Goal: Register for event/course

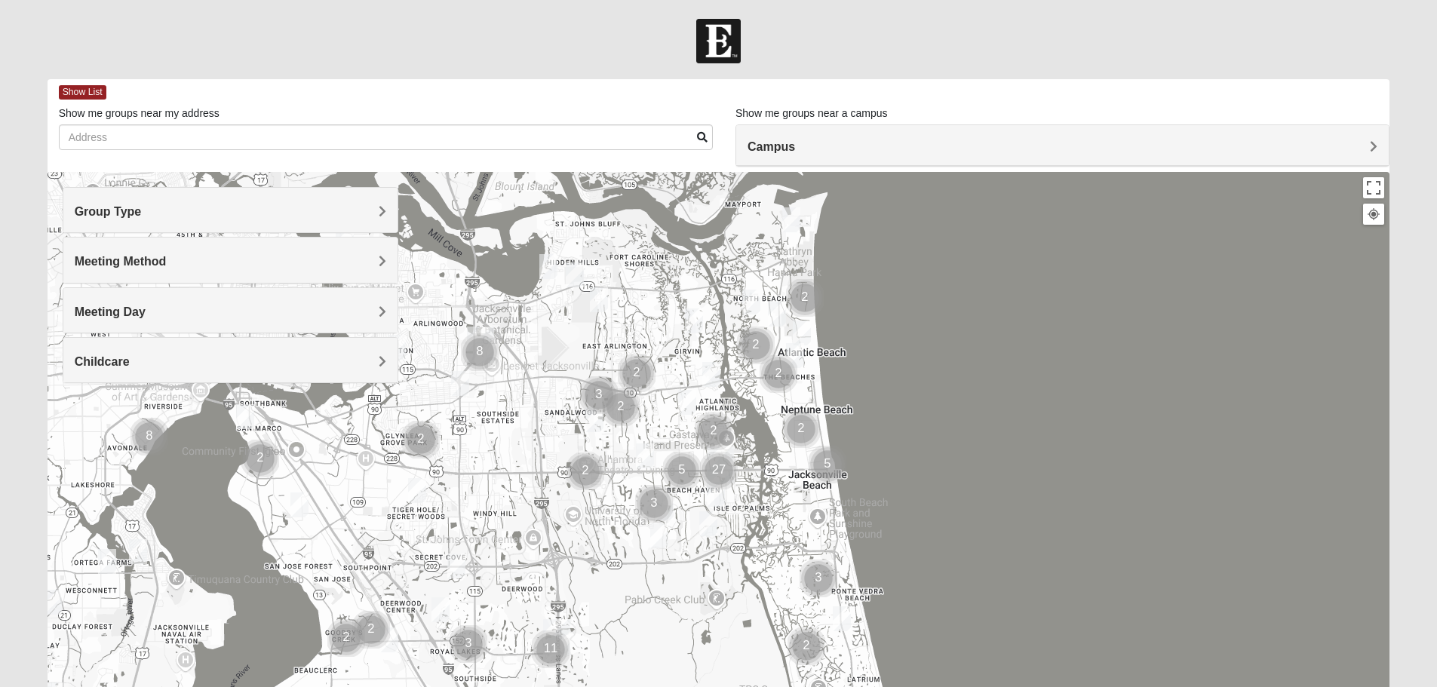
click at [211, 211] on h4 "Group Type" at bounding box center [231, 211] width 312 height 14
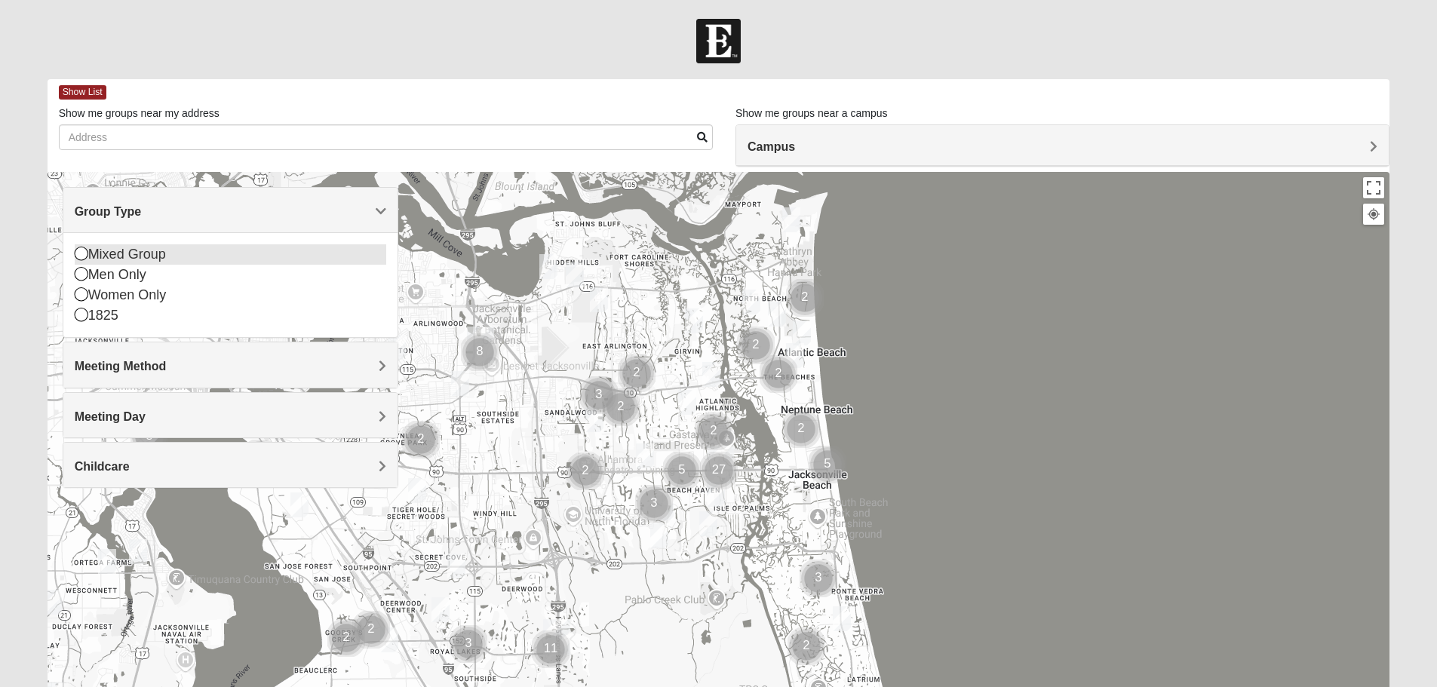
click at [119, 250] on div "Mixed Group" at bounding box center [231, 254] width 312 height 20
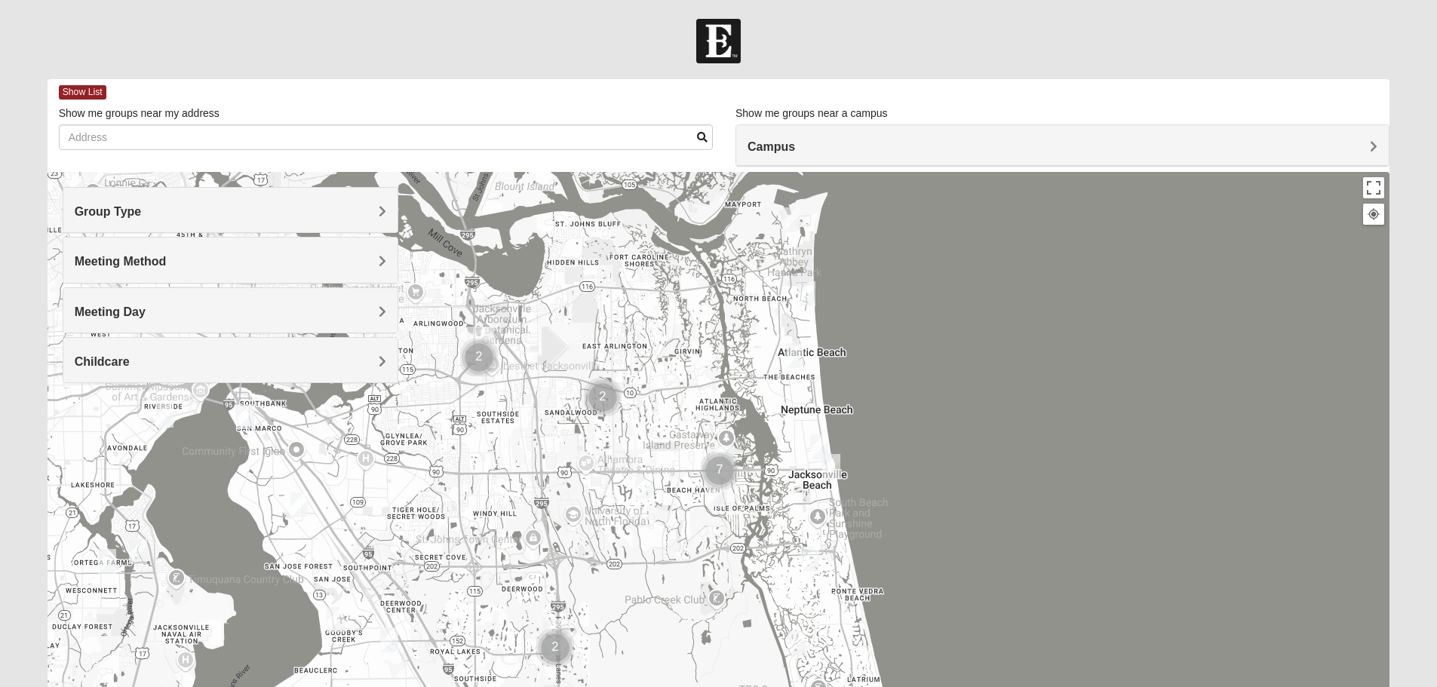
click at [119, 260] on span "Meeting Method" at bounding box center [121, 261] width 92 height 13
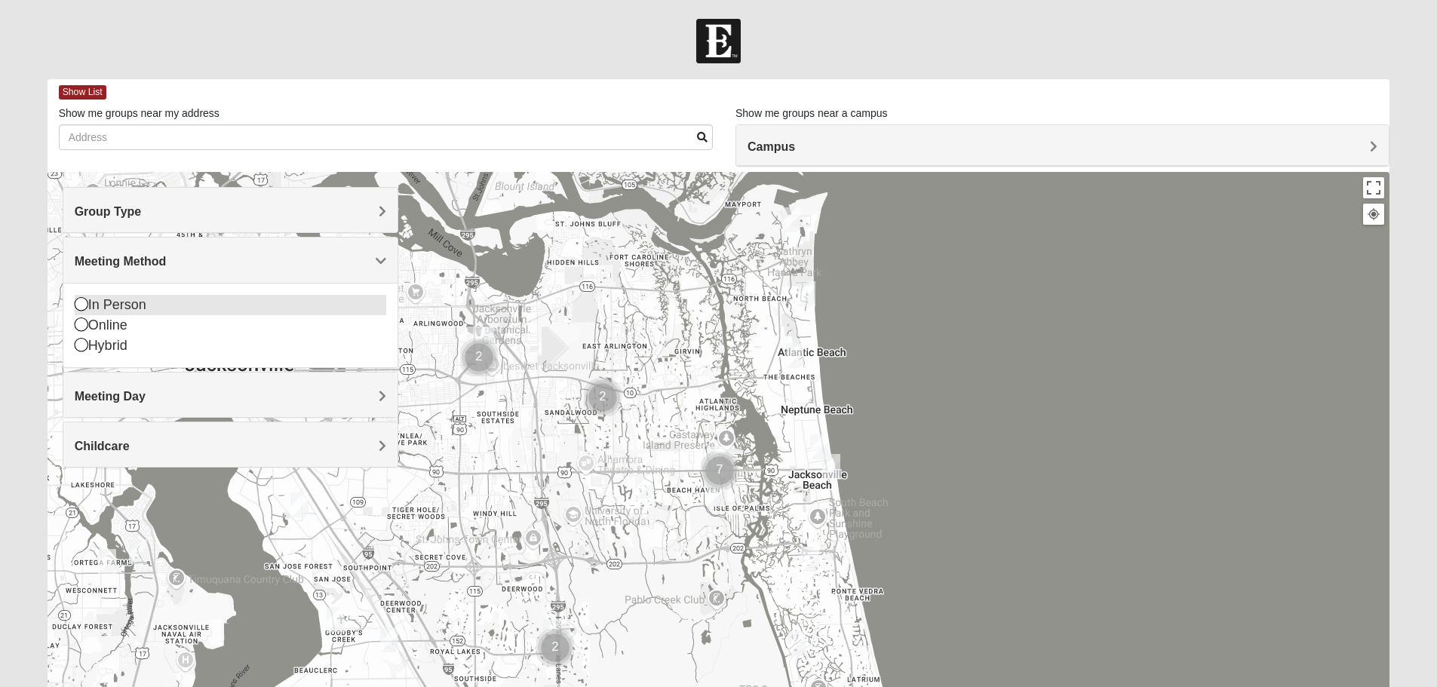
click at [126, 305] on div "In Person" at bounding box center [231, 305] width 312 height 20
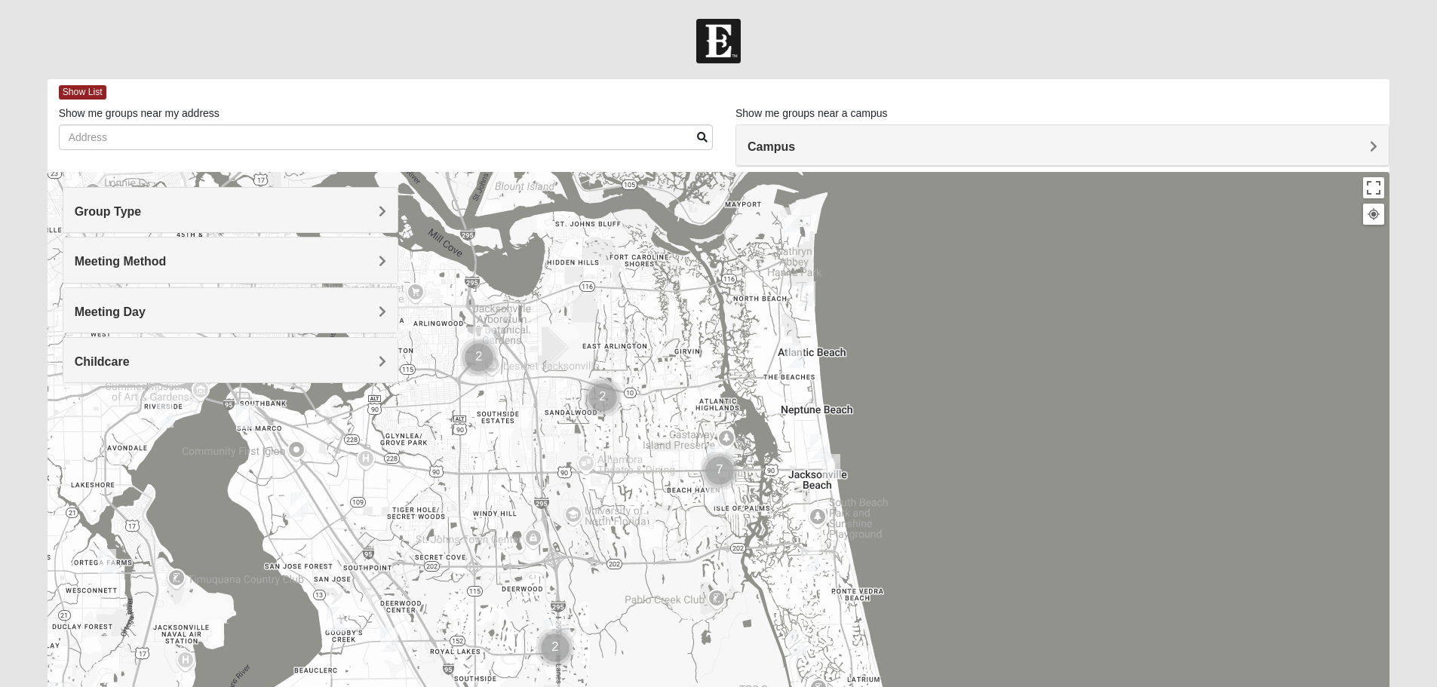
click at [281, 358] on h4 "Childcare" at bounding box center [231, 362] width 312 height 14
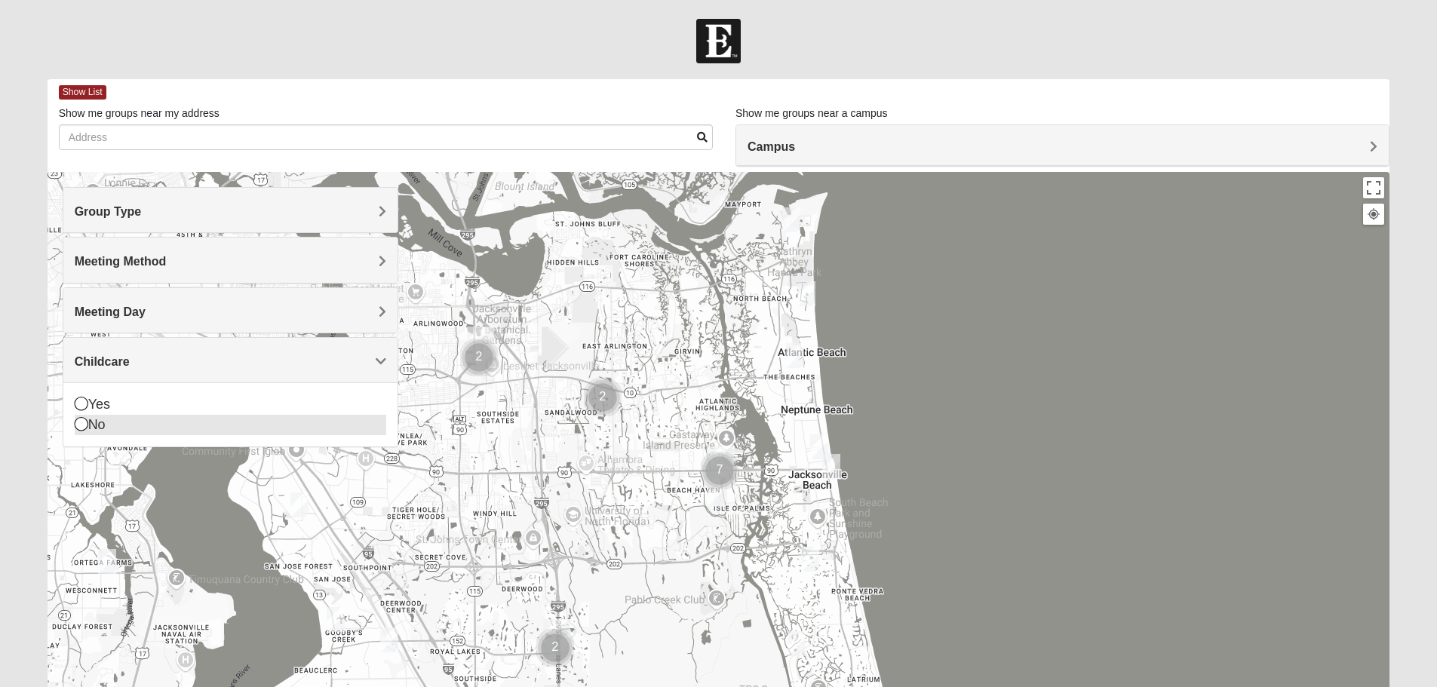
click at [83, 423] on icon at bounding box center [82, 424] width 14 height 14
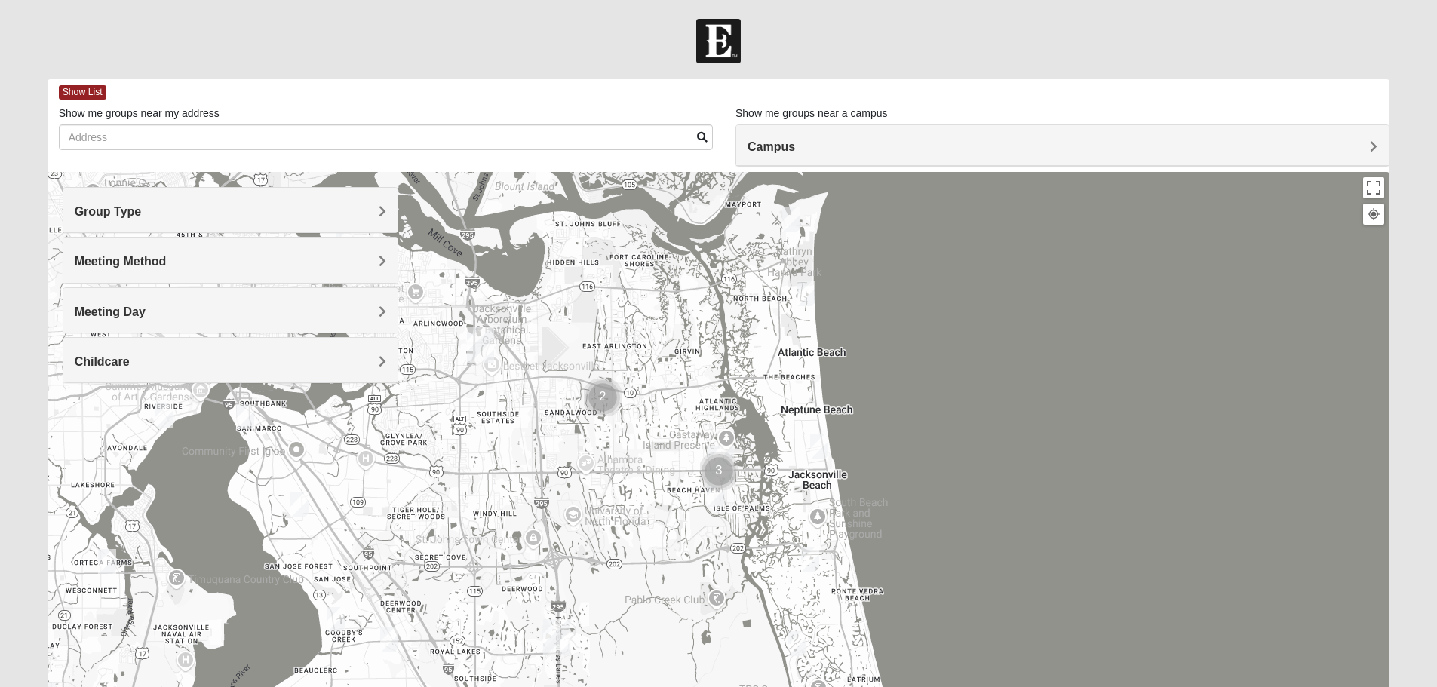
click at [1060, 346] on div at bounding box center [719, 474] width 1343 height 604
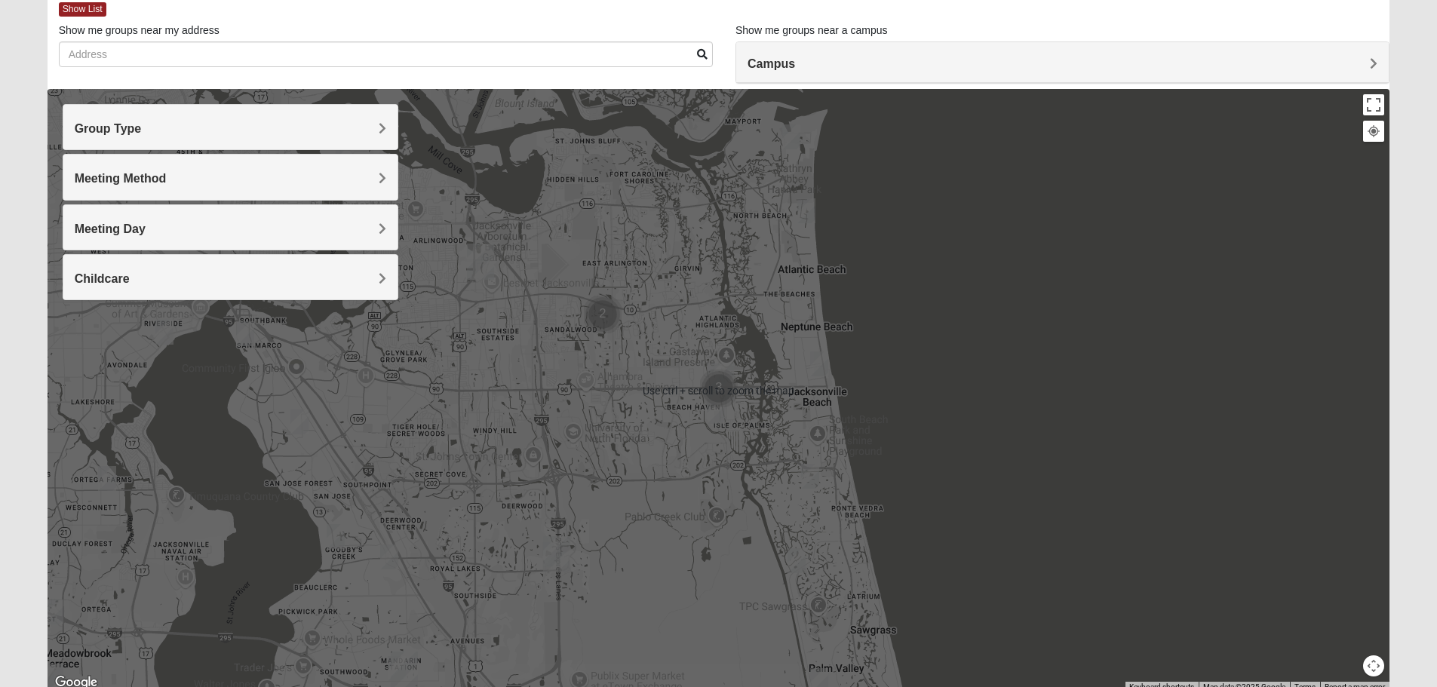
scroll to position [68, 0]
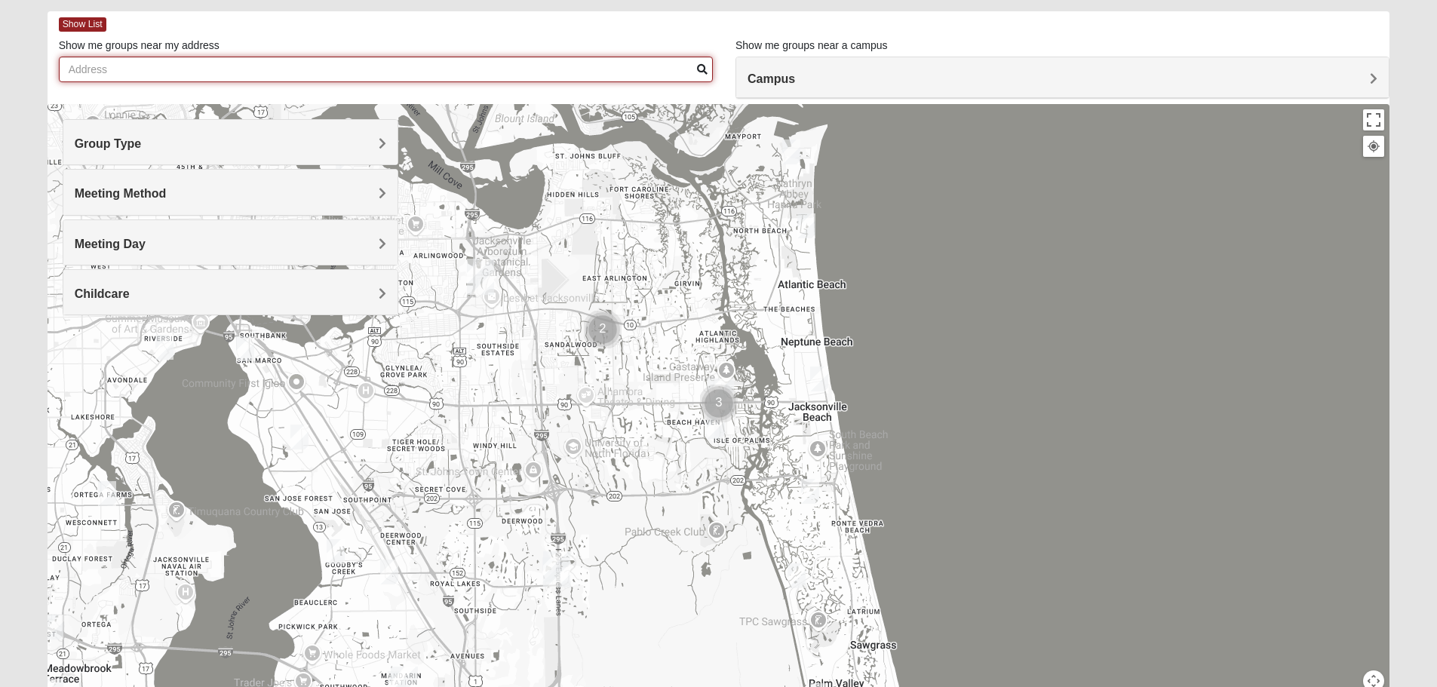
click at [577, 64] on input "Show me groups near my address" at bounding box center [386, 70] width 654 height 26
click at [699, 76] on input "baymeadows" at bounding box center [386, 70] width 654 height 26
type input "baymeadows"
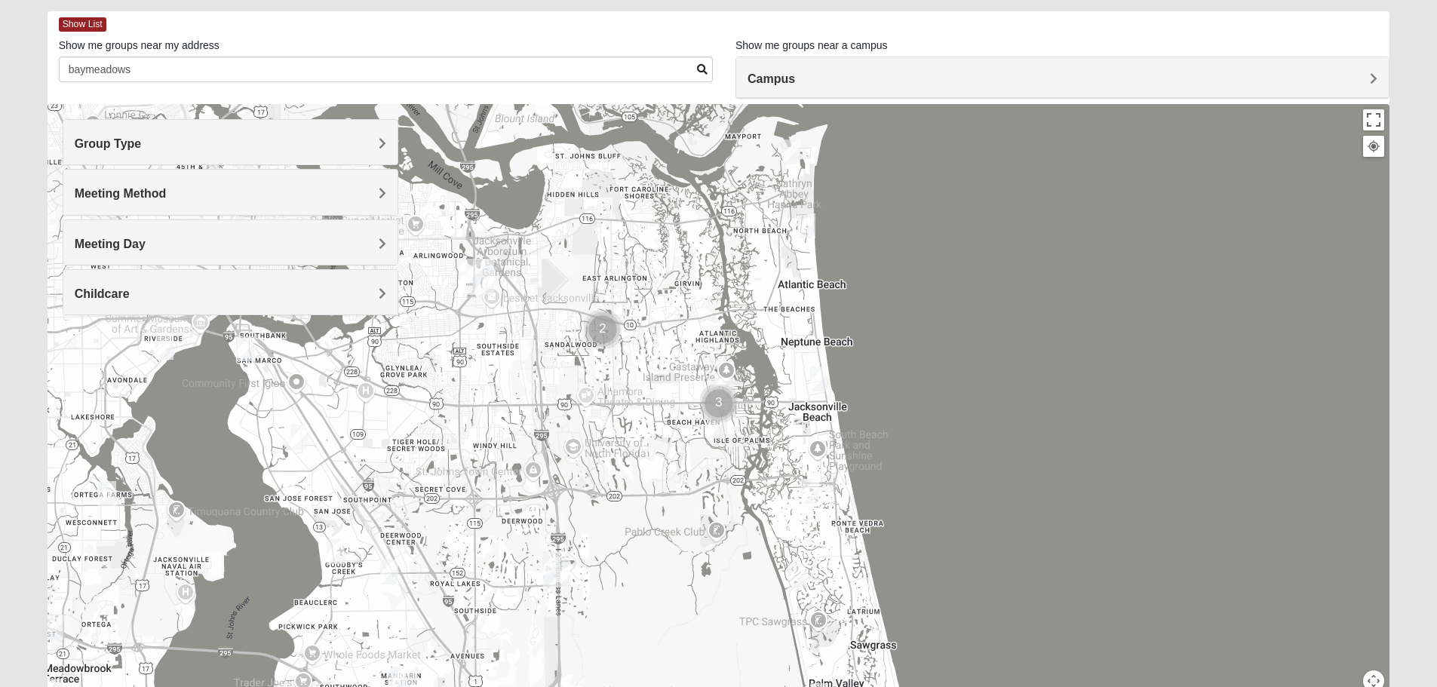
click at [699, 69] on span at bounding box center [702, 69] width 11 height 11
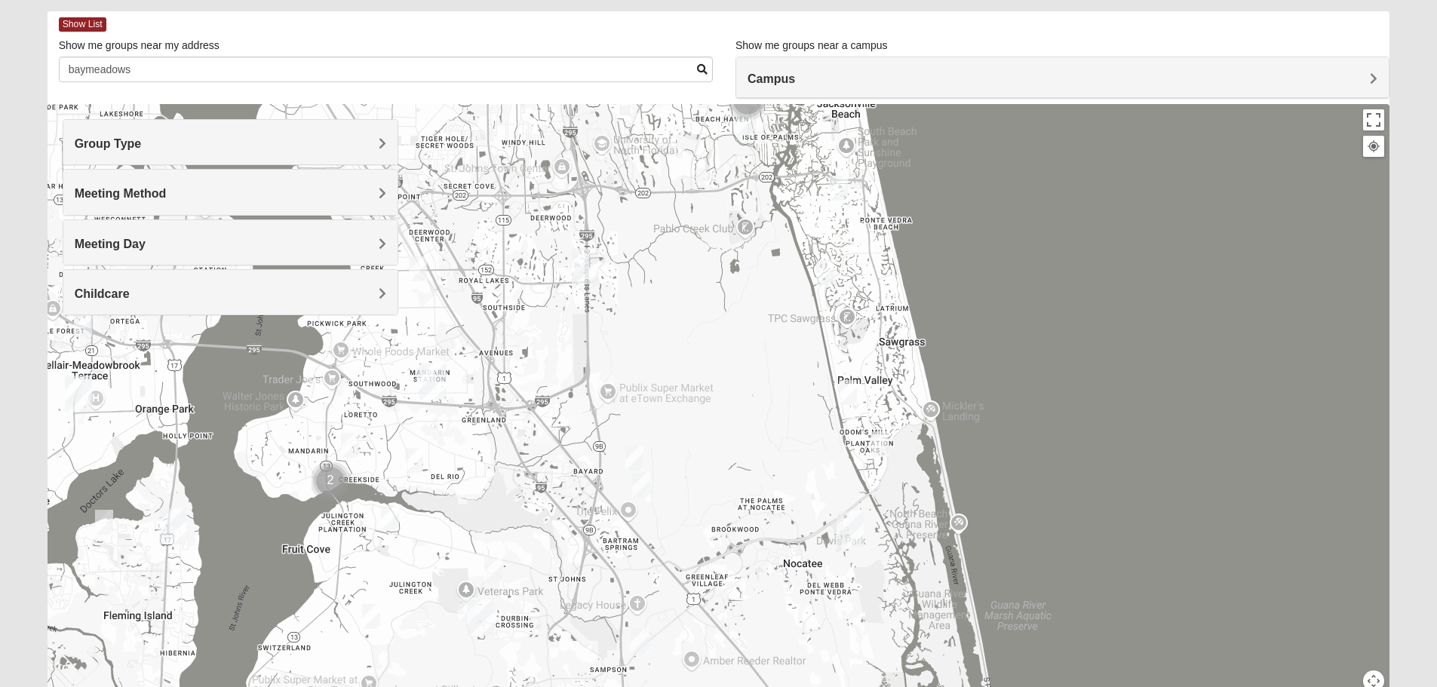
drag, startPoint x: 612, startPoint y: 496, endPoint x: 641, endPoint y: 191, distance: 306.2
click at [641, 191] on div at bounding box center [719, 406] width 1343 height 604
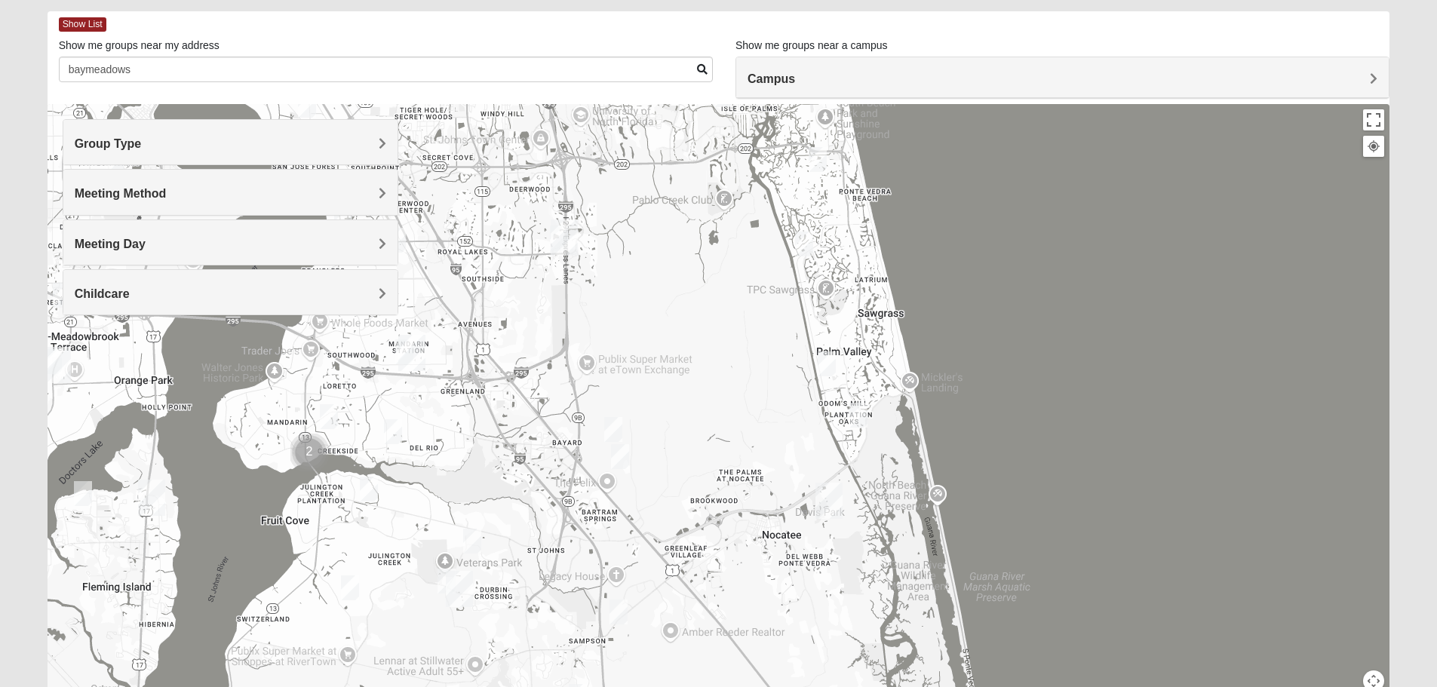
drag, startPoint x: 590, startPoint y: 482, endPoint x: 568, endPoint y: 452, distance: 37.3
click at [568, 452] on div at bounding box center [719, 406] width 1343 height 604
click at [616, 423] on img "Mixed Silva 32256" at bounding box center [613, 429] width 18 height 25
click at [617, 450] on img "Mixed Remley 32081" at bounding box center [620, 456] width 18 height 25
click at [674, 453] on div "Mixed Remley 32081 Thursday PM Mixed Group In Person No Childcare Learn More" at bounding box center [719, 406] width 1343 height 604
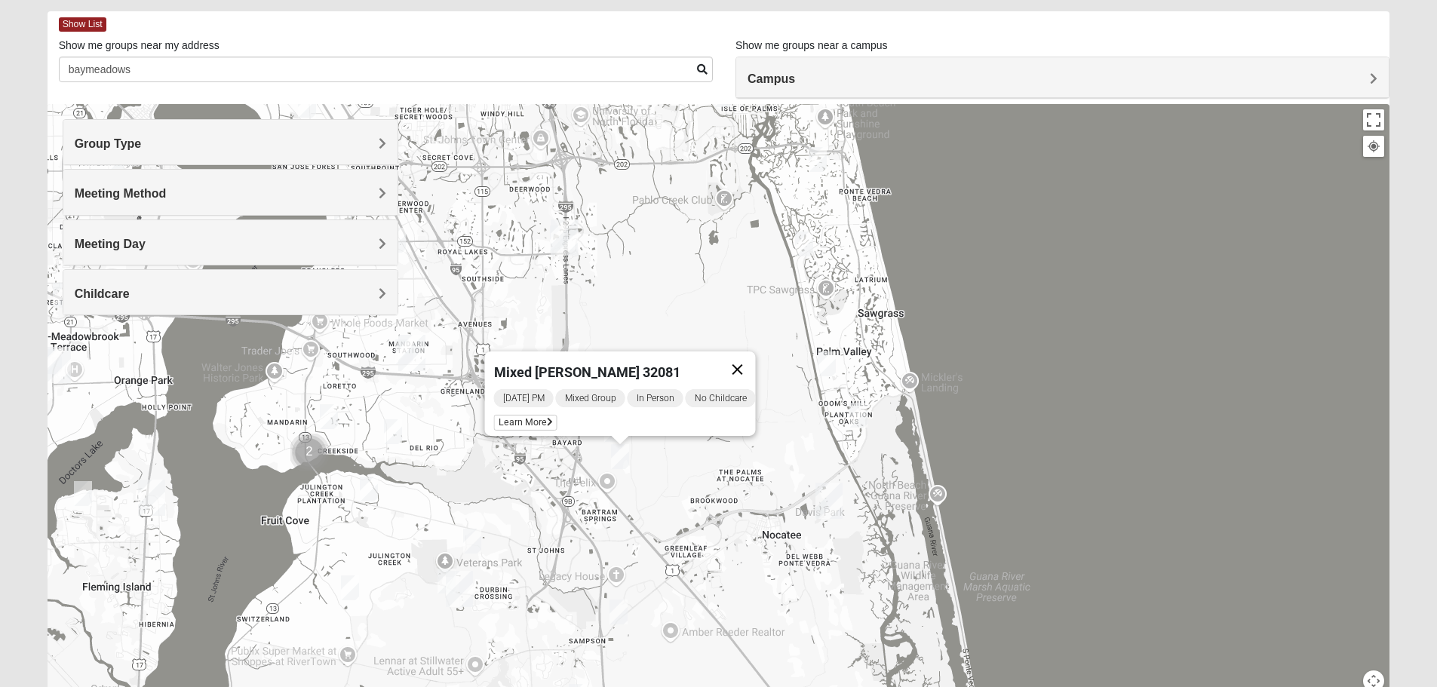
click at [743, 362] on button "Close" at bounding box center [737, 370] width 36 height 36
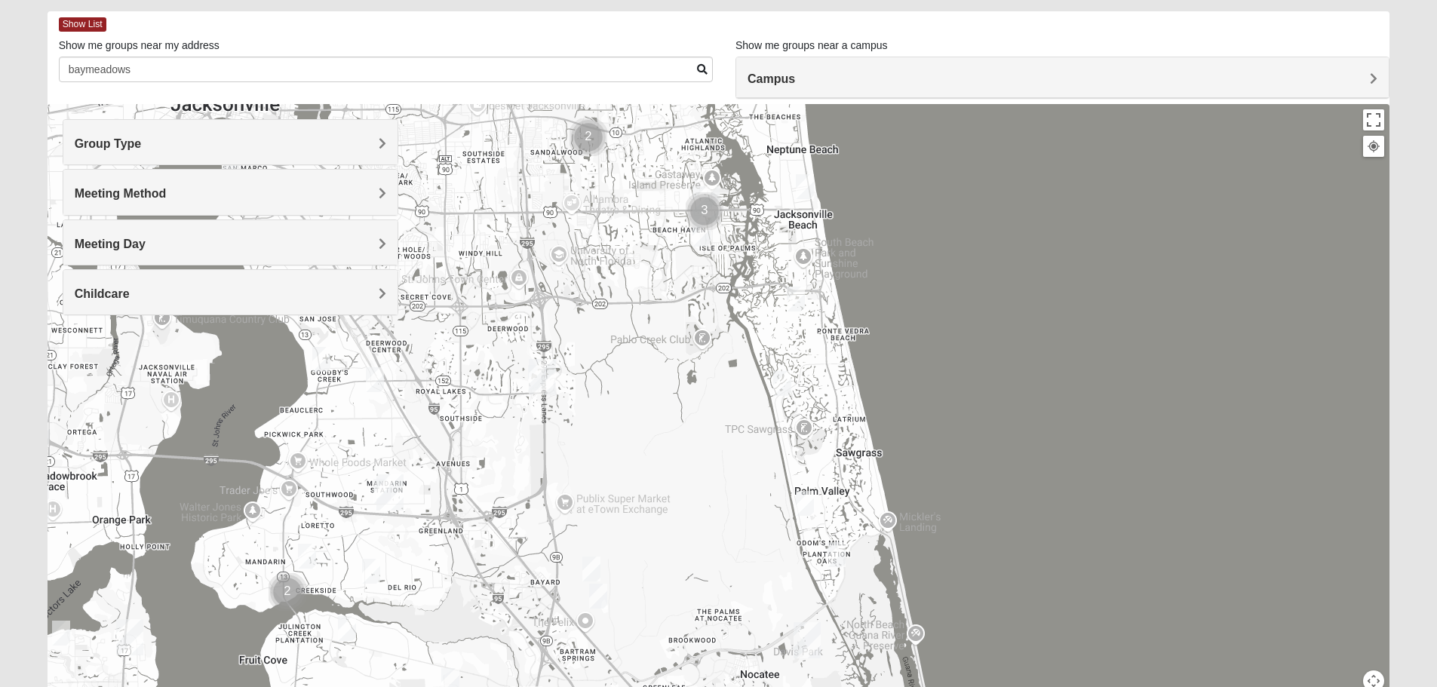
drag, startPoint x: 658, startPoint y: 297, endPoint x: 636, endPoint y: 439, distance: 143.5
click at [636, 439] on div at bounding box center [719, 406] width 1343 height 604
click at [542, 373] on img "Baymeadows" at bounding box center [542, 377] width 27 height 36
click at [509, 305] on span "Baymeadows" at bounding box center [467, 313] width 81 height 16
click at [607, 417] on div "Baymeadows 8133 Point Meadows Way Jacksonville, FL 32256-9111" at bounding box center [719, 406] width 1343 height 604
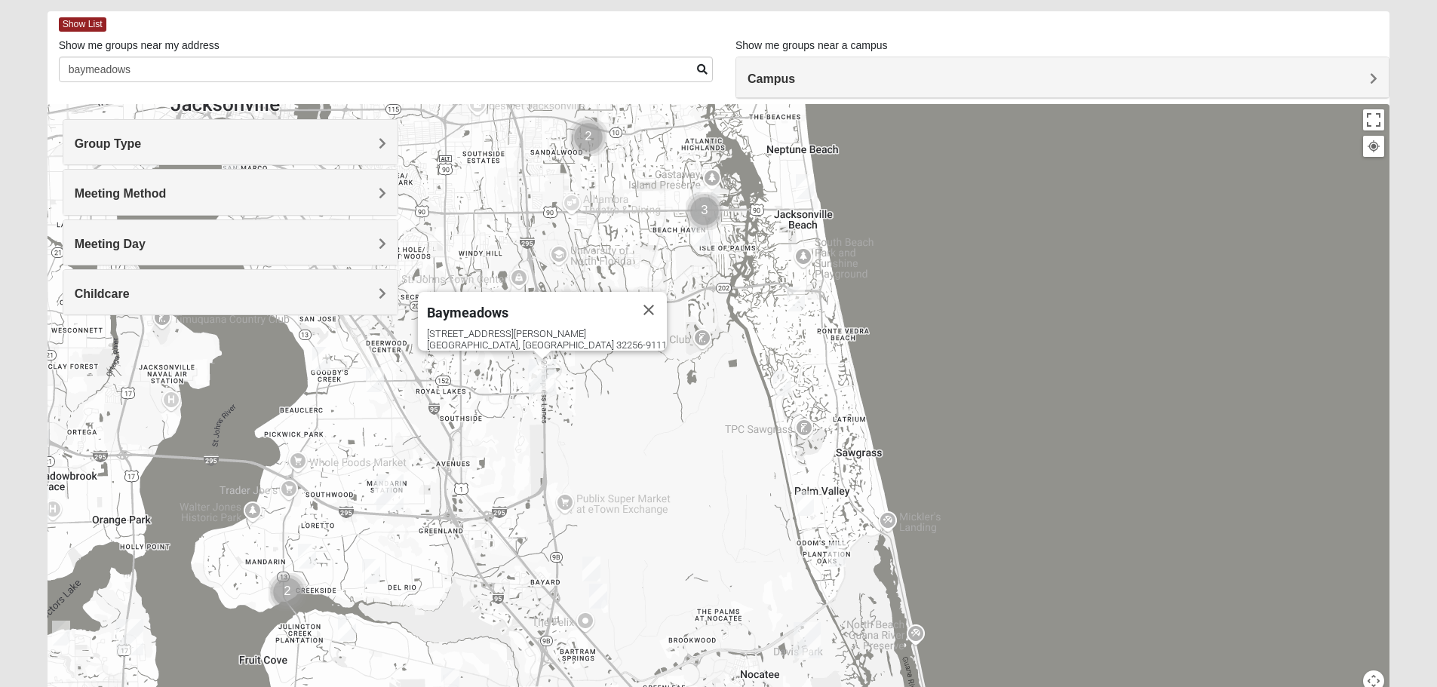
click at [509, 386] on div "Baymeadows 8133 Point Meadows Way Jacksonville, FL 32256-9111" at bounding box center [719, 406] width 1343 height 604
click at [631, 295] on button "Close" at bounding box center [649, 310] width 36 height 36
click at [531, 372] on img "Baymeadows" at bounding box center [542, 377] width 27 height 36
click at [617, 392] on div "Baymeadows 8133 Point Meadows Way Jacksonville, FL 32256-9111" at bounding box center [719, 406] width 1343 height 604
click at [545, 328] on div "8133 Point Meadows Way Jacksonville, FL 32256-9111" at bounding box center [547, 339] width 240 height 23
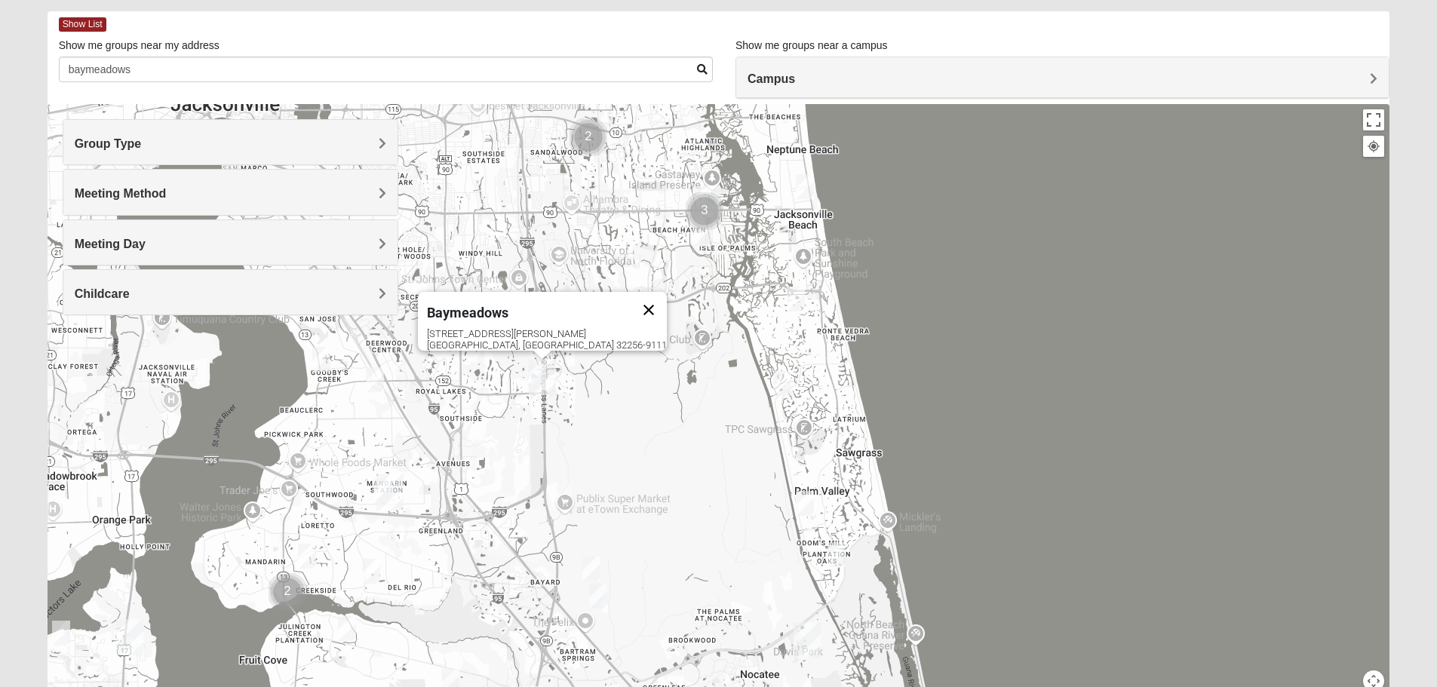
click at [631, 300] on button "Close" at bounding box center [649, 310] width 36 height 36
click at [942, 67] on div "Campus" at bounding box center [1062, 77] width 653 height 41
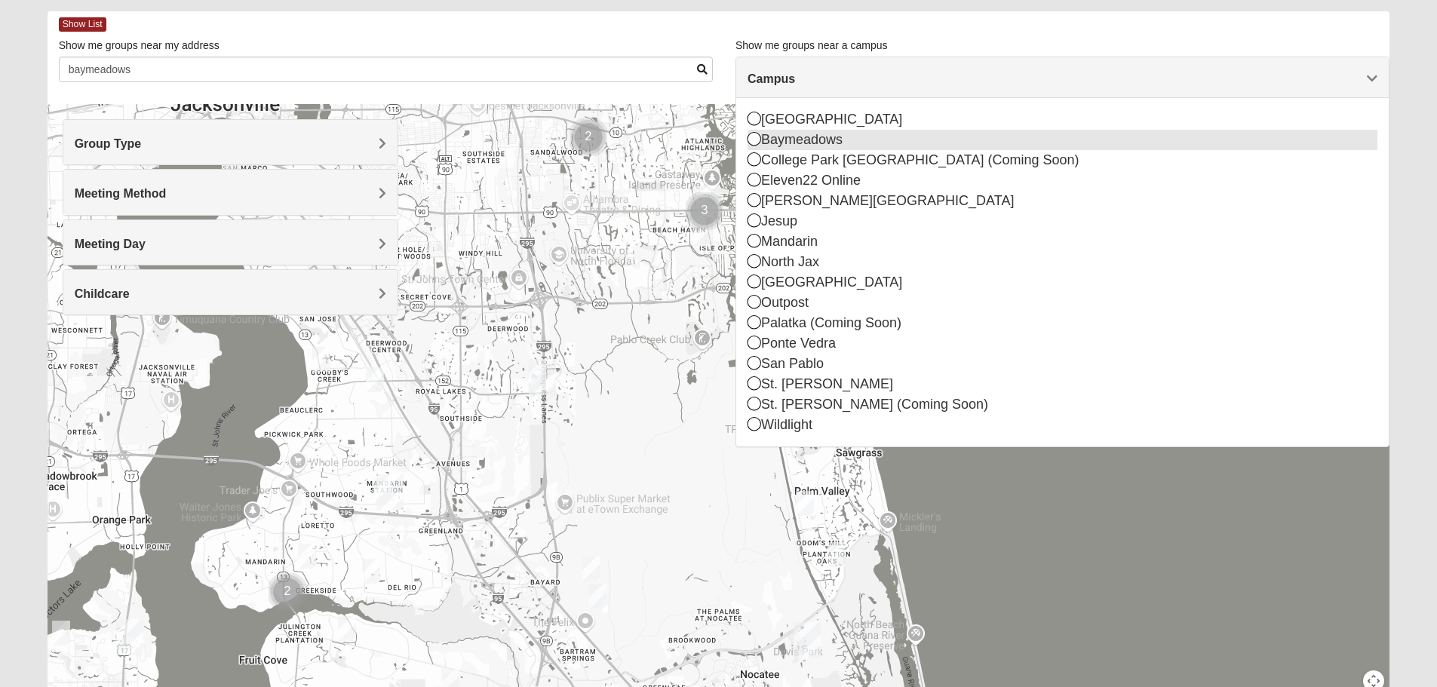
click at [820, 134] on div "Baymeadows" at bounding box center [1063, 140] width 630 height 20
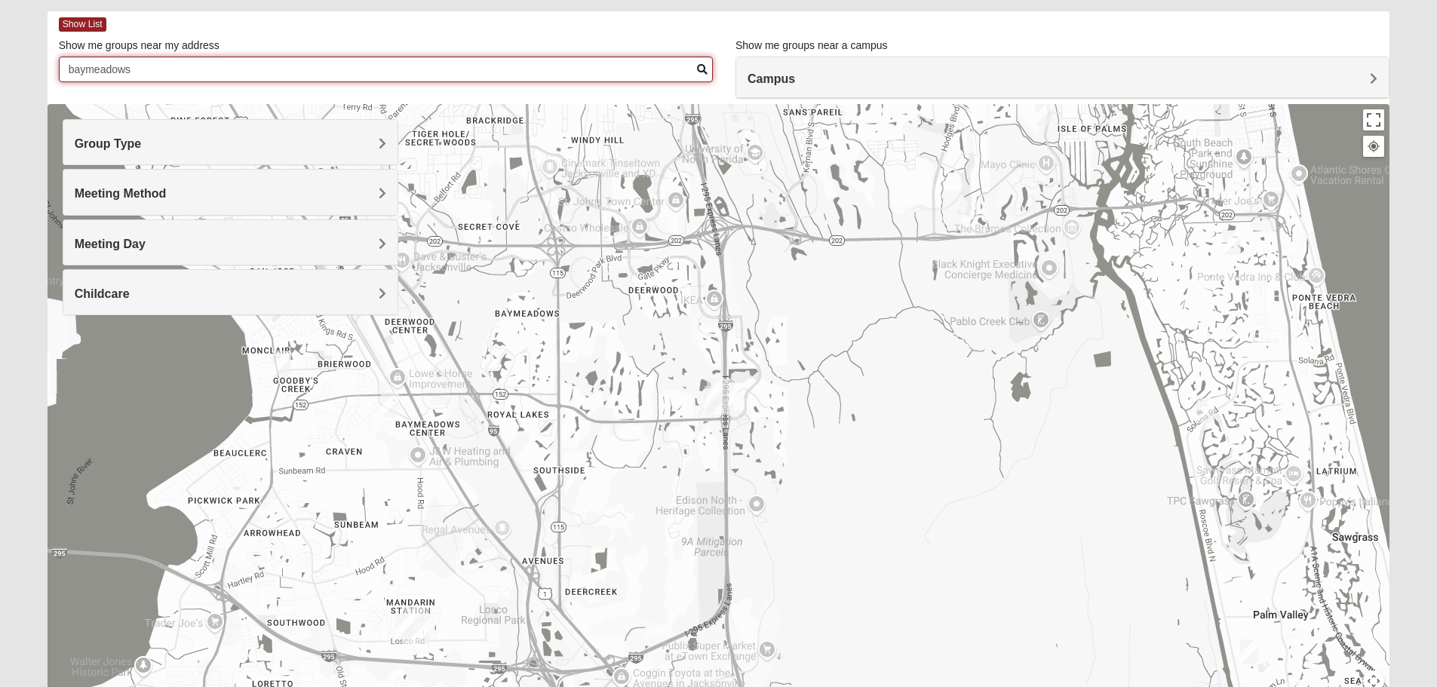
drag, startPoint x: 46, startPoint y: 46, endPoint x: 0, endPoint y: 39, distance: 46.5
click at [0, 39] on form "Log In Find A Group Error Show List Loading Groups" at bounding box center [718, 357] width 1437 height 812
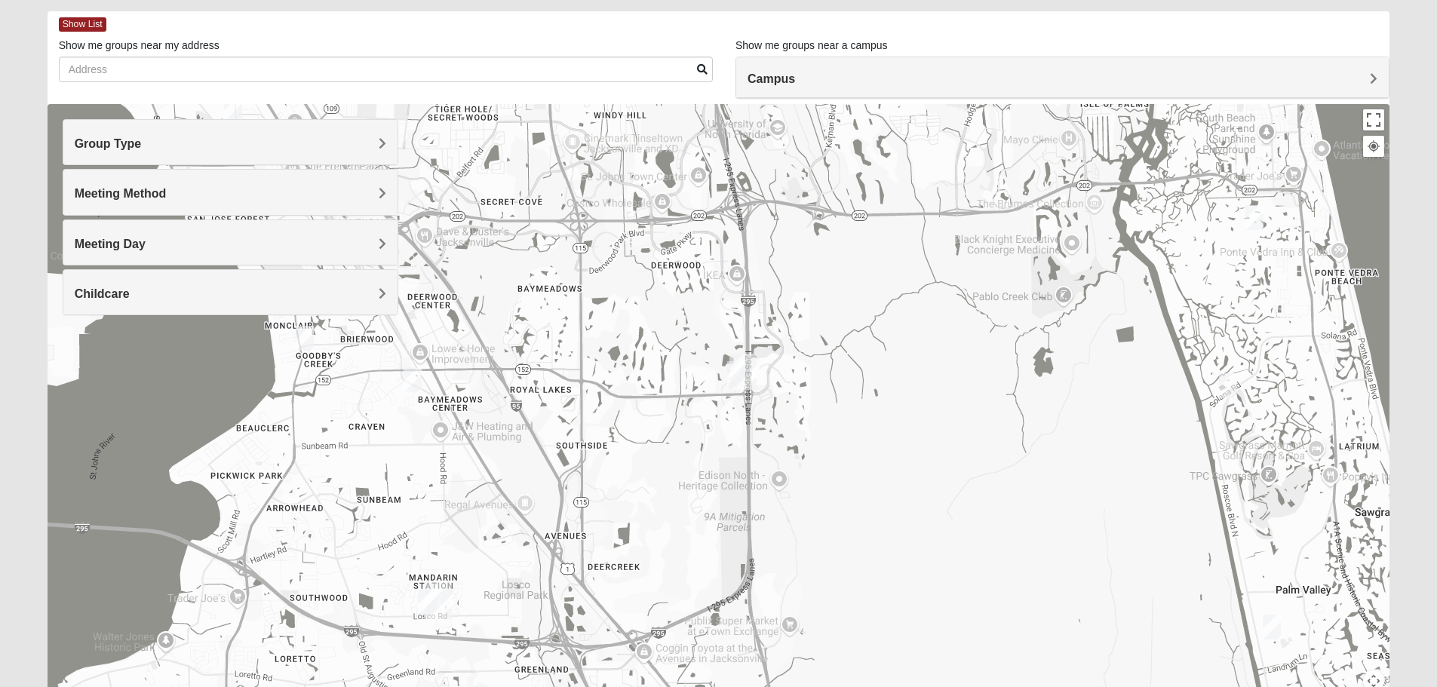
drag, startPoint x: 832, startPoint y: 361, endPoint x: 849, endPoint y: 338, distance: 28.7
click at [849, 338] on div at bounding box center [719, 406] width 1343 height 604
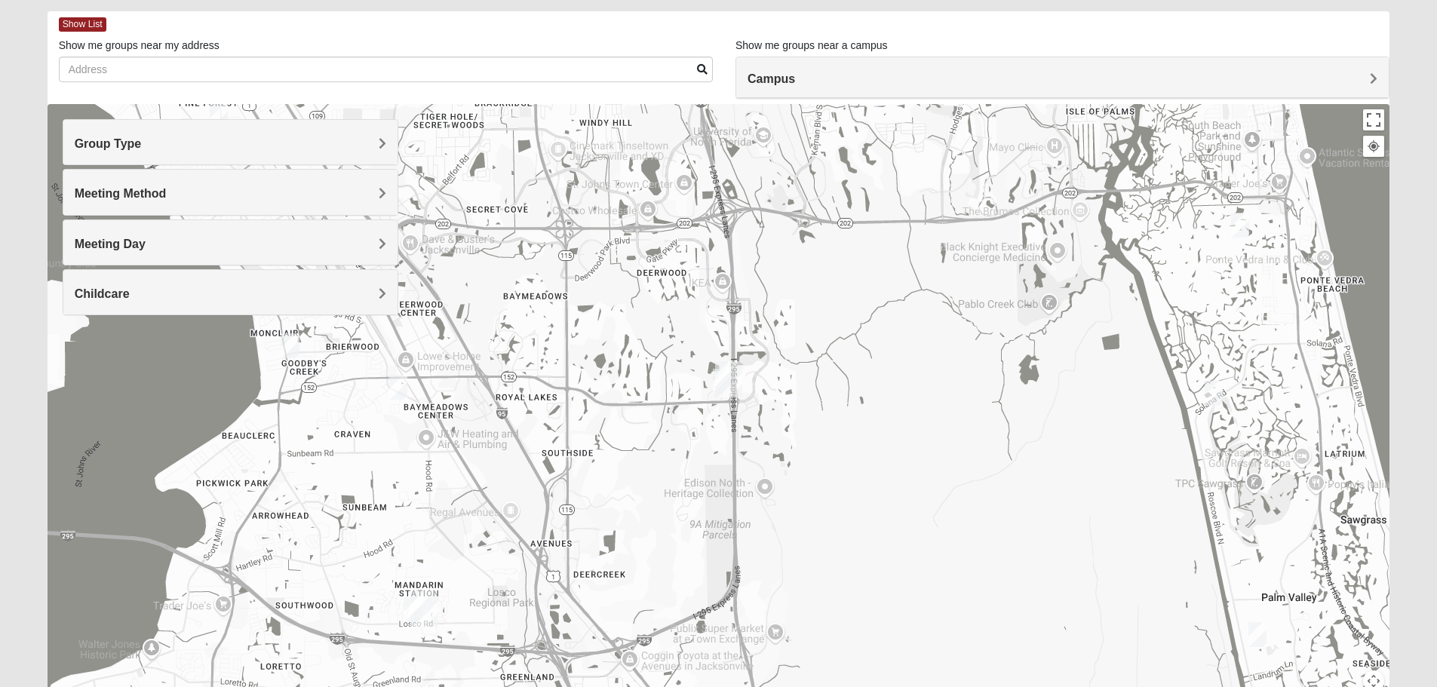
click at [720, 380] on img "Baymeadows" at bounding box center [728, 379] width 27 height 36
click at [713, 381] on img "On Campus Mixed Klusmeyer (Baymeadows Campus)" at bounding box center [722, 381] width 18 height 25
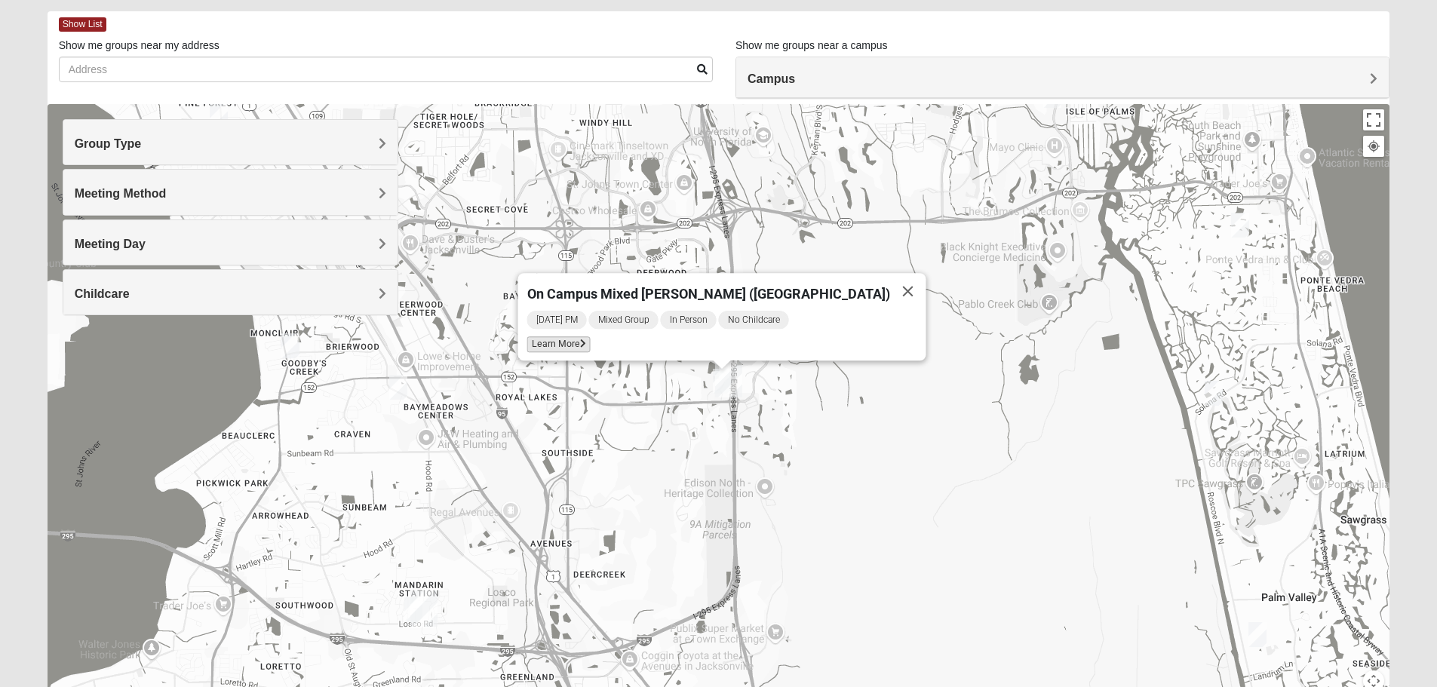
click at [576, 337] on span "Learn More" at bounding box center [558, 345] width 63 height 16
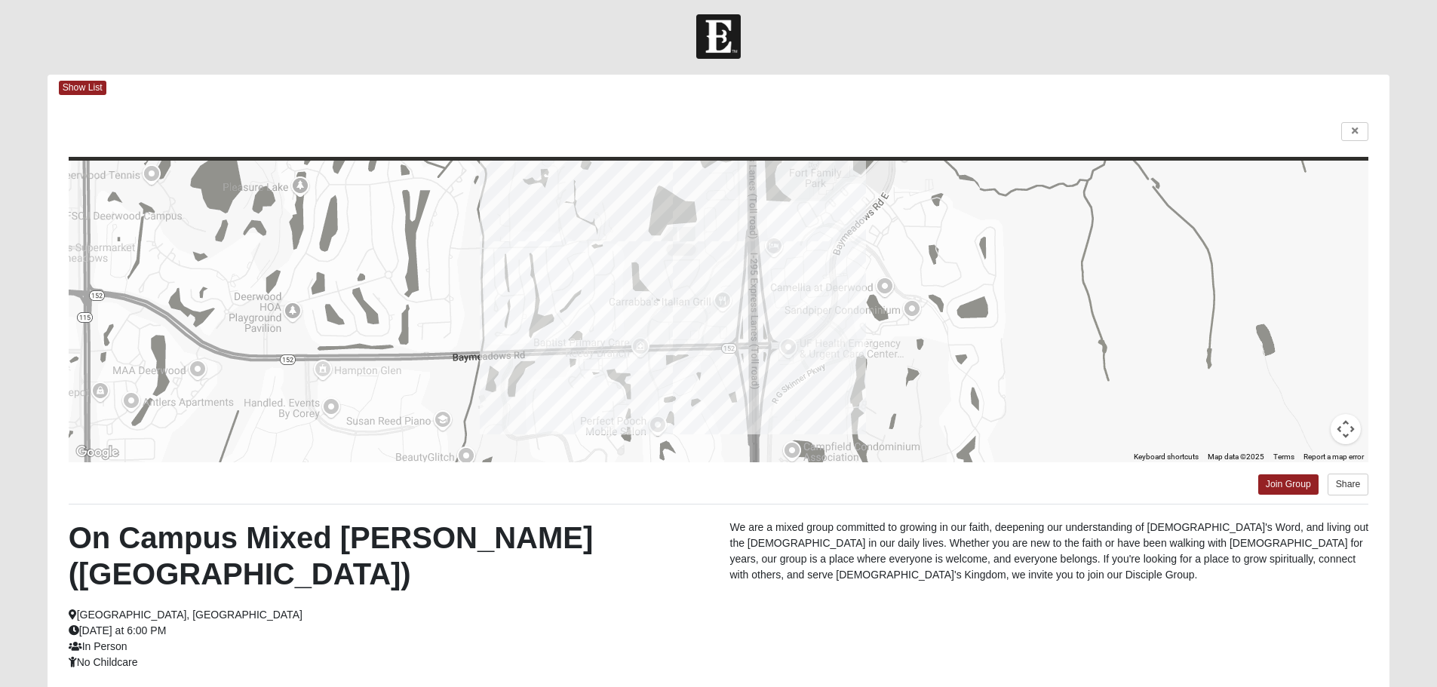
scroll to position [0, 0]
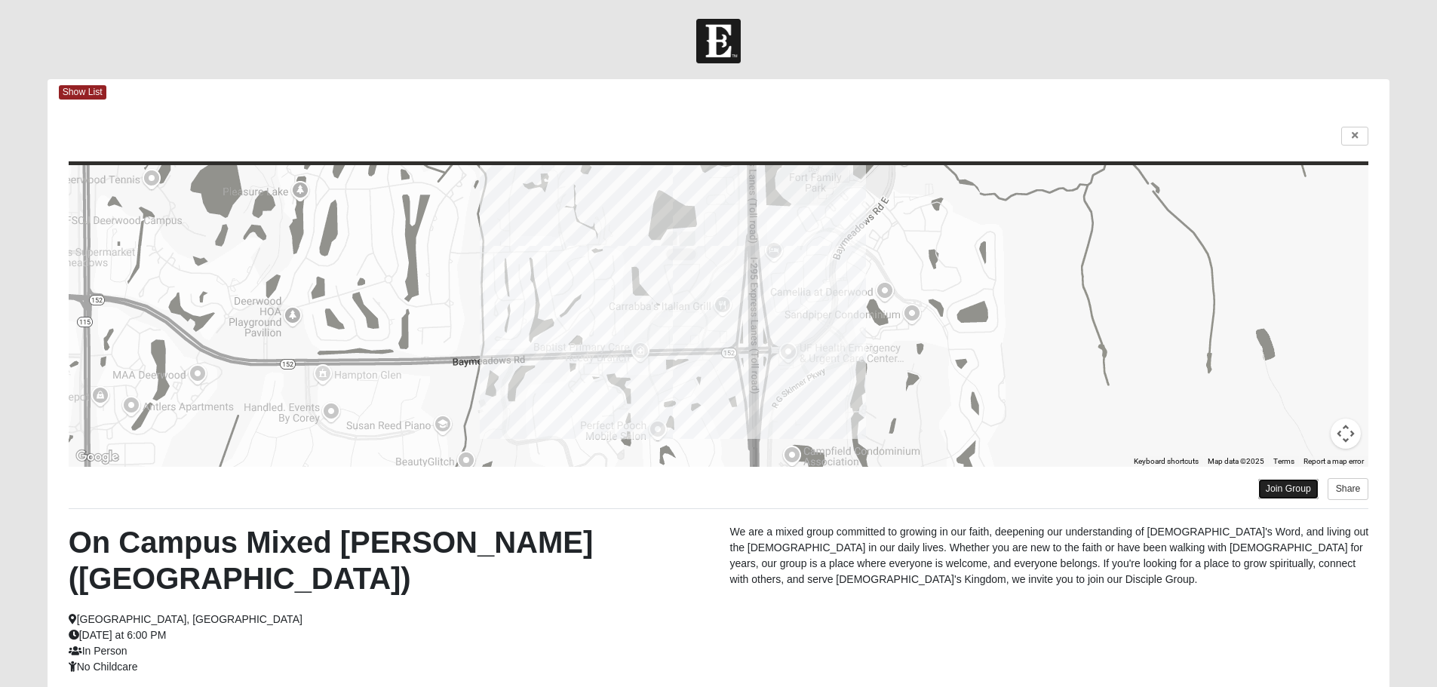
click at [1301, 484] on link "Join Group" at bounding box center [1288, 489] width 60 height 20
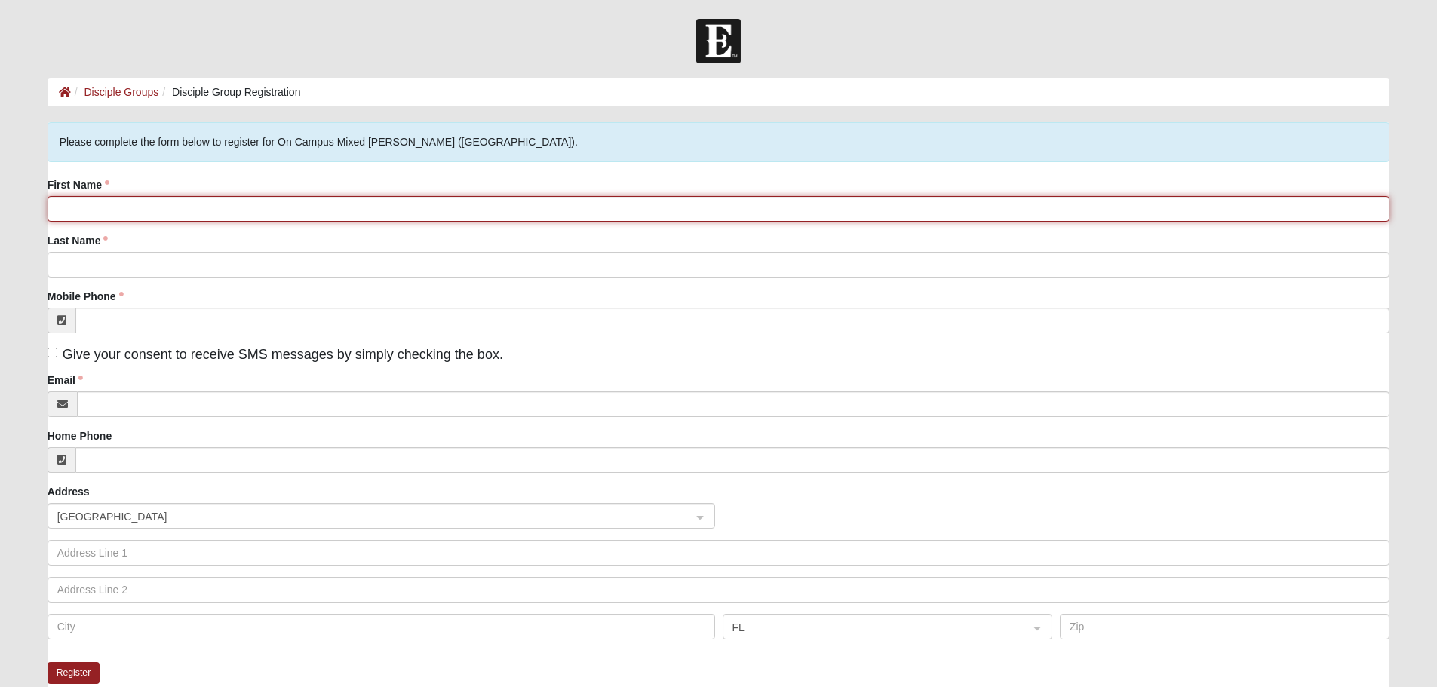
click at [91, 210] on input "First Name" at bounding box center [719, 209] width 1343 height 26
type input "[PERSON_NAME]"
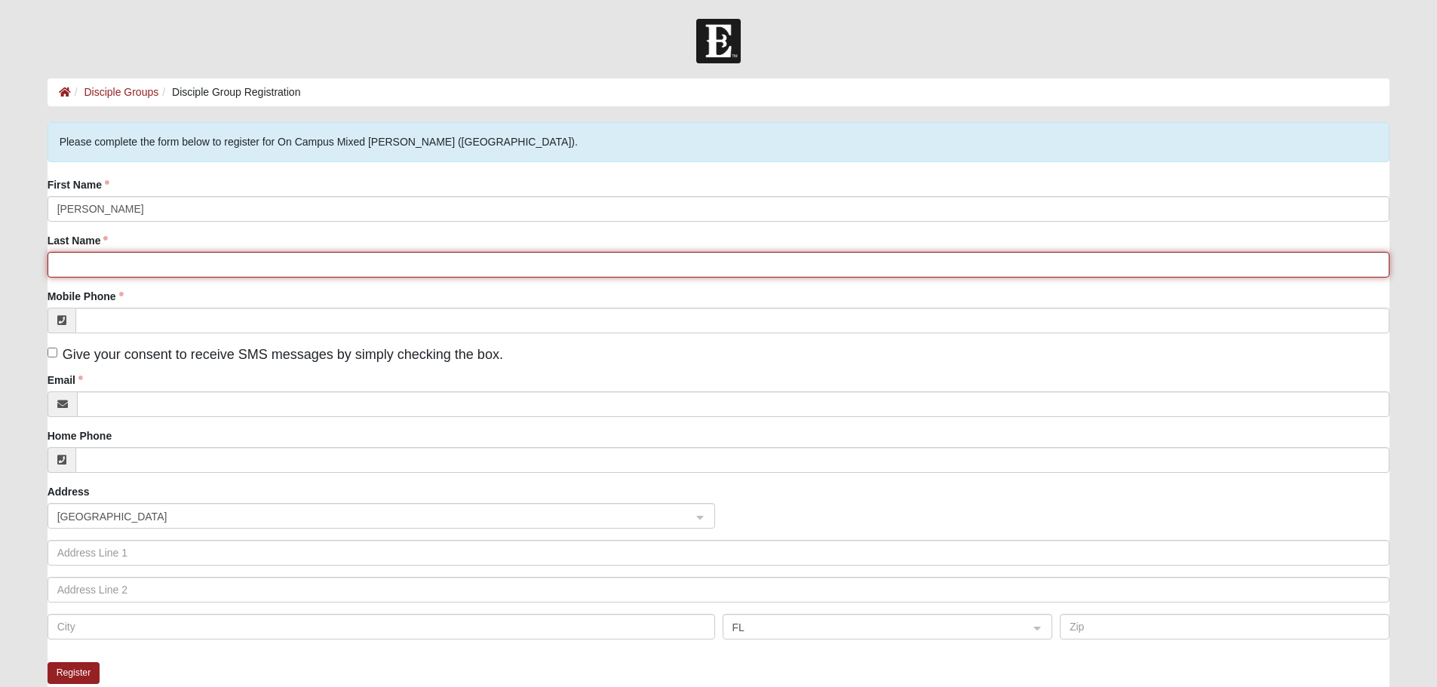
click at [95, 263] on input "Last Name" at bounding box center [719, 265] width 1343 height 26
type input "[PERSON_NAME]"
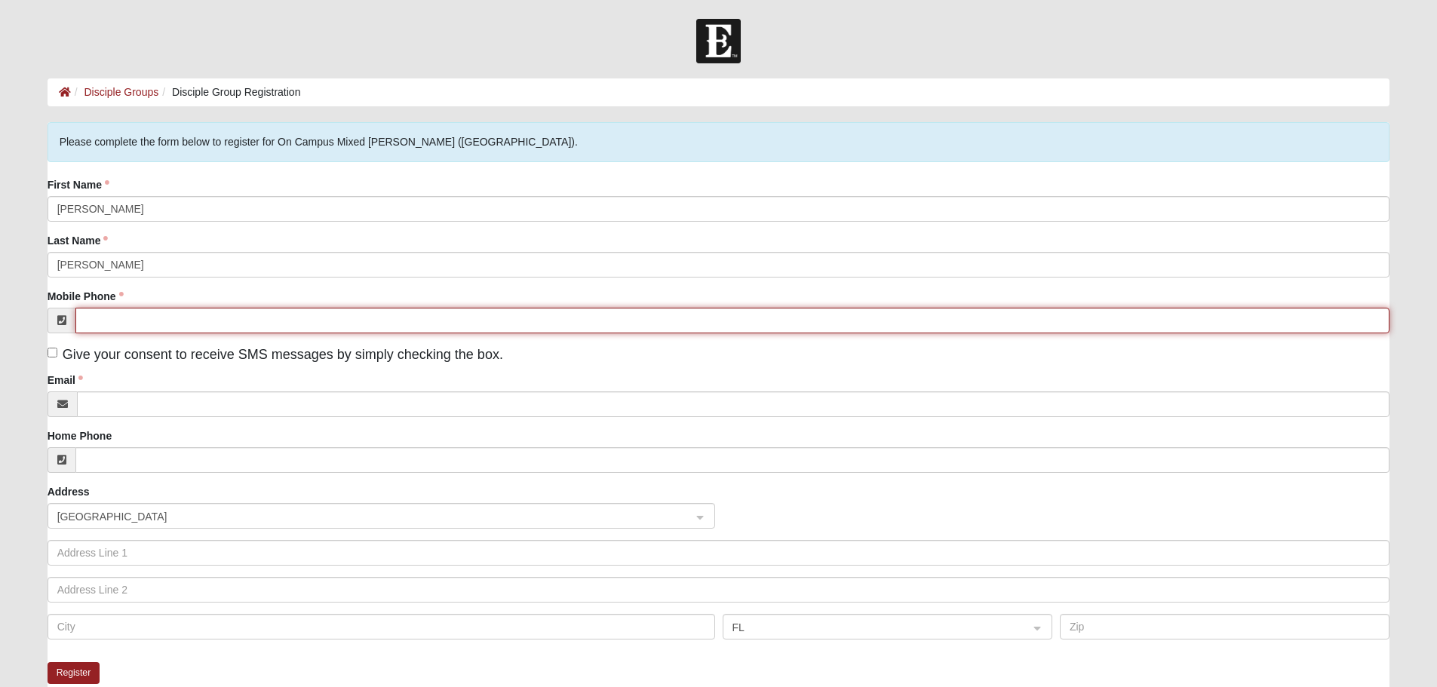
click at [100, 316] on input "Mobile Phone" at bounding box center [732, 321] width 1315 height 26
type input "[PHONE_NUMBER]"
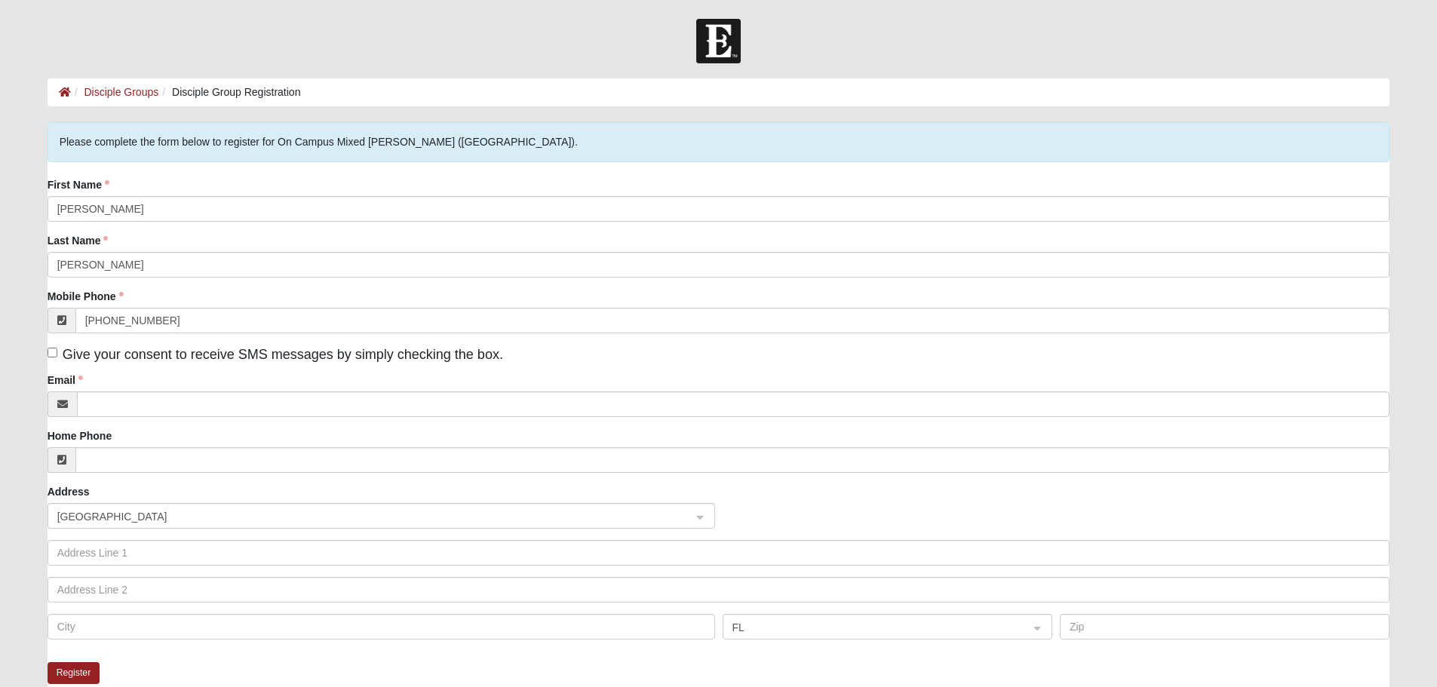
click at [220, 358] on span "Give your consent to receive SMS messages by simply checking the box." at bounding box center [283, 354] width 441 height 15
click at [57, 358] on input "Give your consent to receive SMS messages by simply checking the box." at bounding box center [53, 353] width 10 height 10
checkbox input "true"
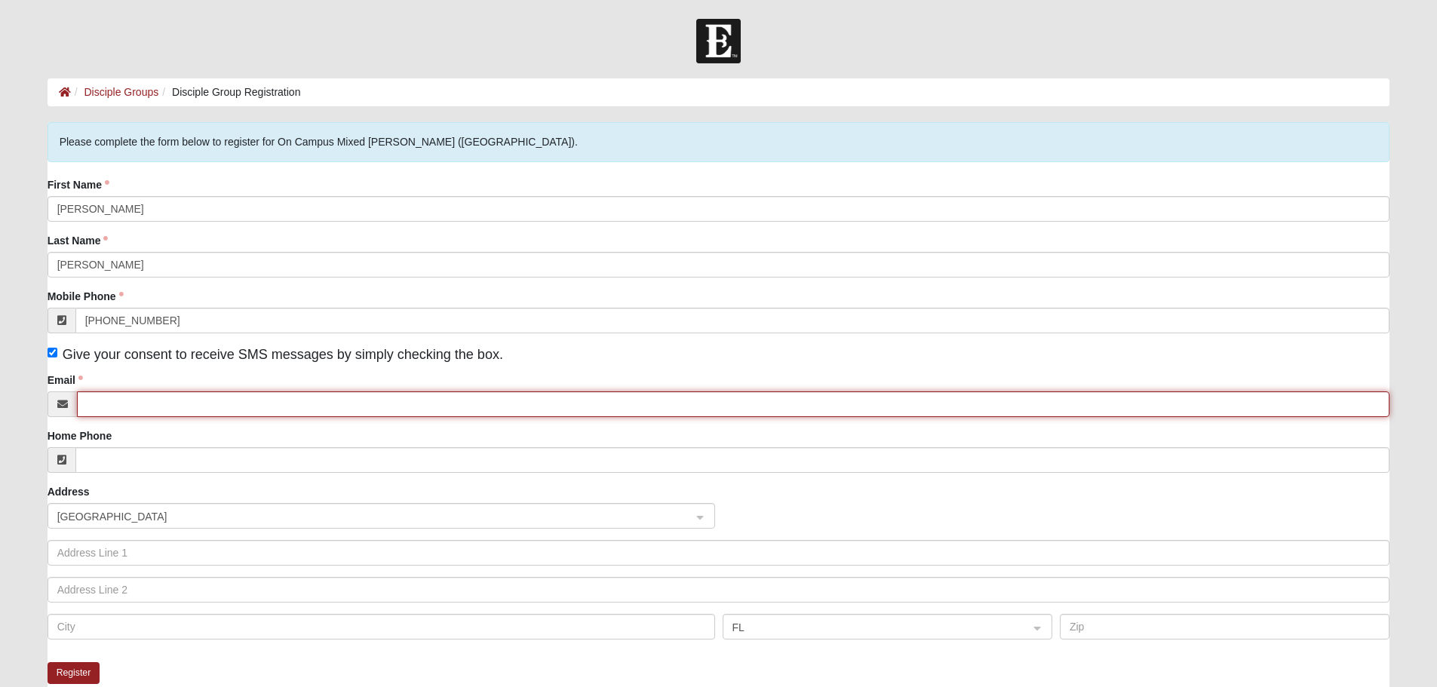
click at [156, 397] on input "Email" at bounding box center [734, 405] width 1314 height 26
click at [129, 518] on span "[GEOGRAPHIC_DATA]" at bounding box center [367, 517] width 621 height 17
type input "[PERSON_NAME][EMAIL_ADDRESS][DOMAIN_NAME]"
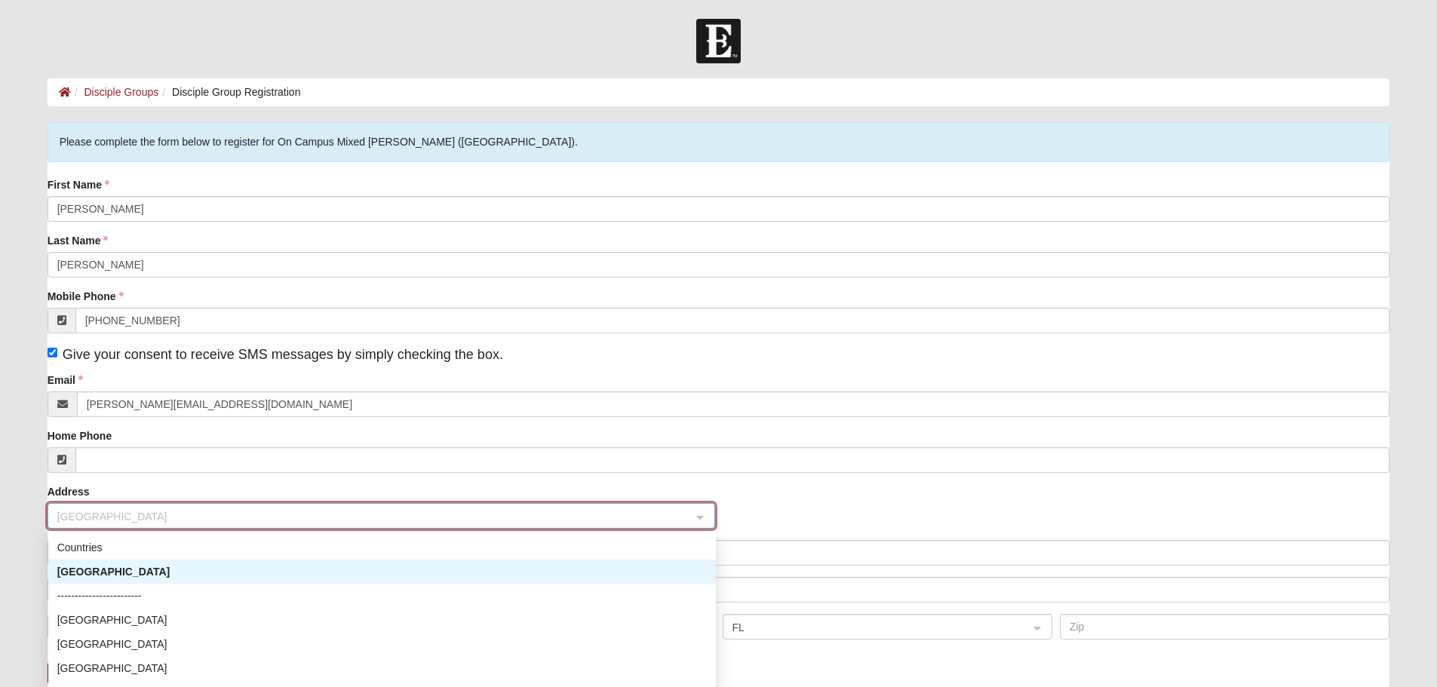
click at [97, 568] on div "[GEOGRAPHIC_DATA]" at bounding box center [382, 572] width 650 height 17
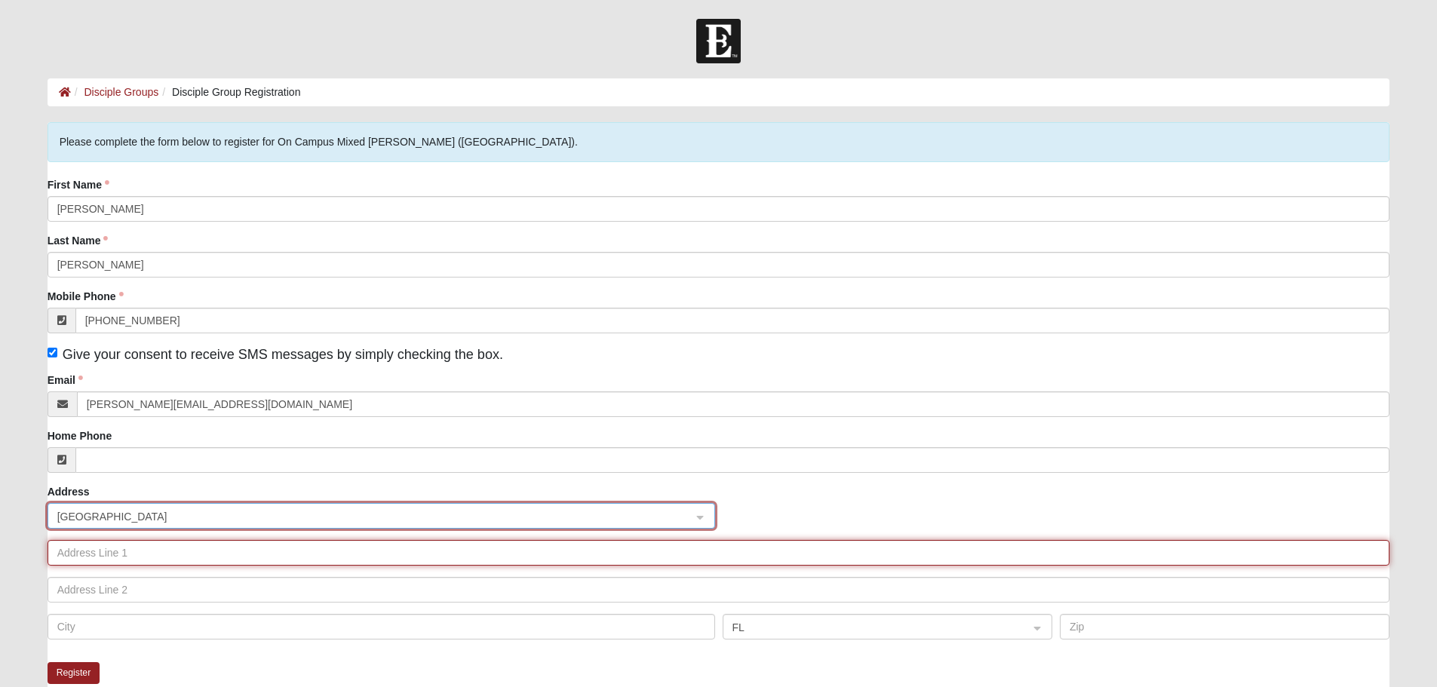
click at [100, 550] on input "text" at bounding box center [719, 553] width 1343 height 26
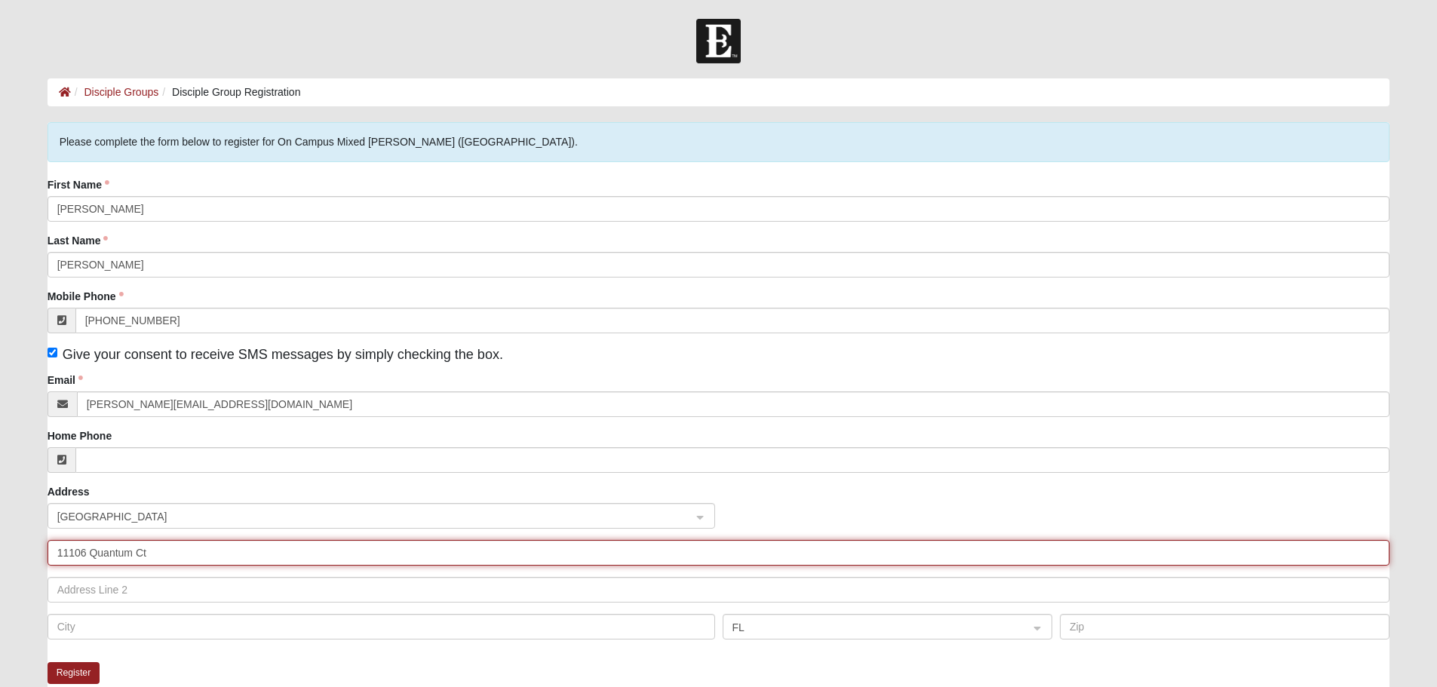
type input "11106 Quantum Ct"
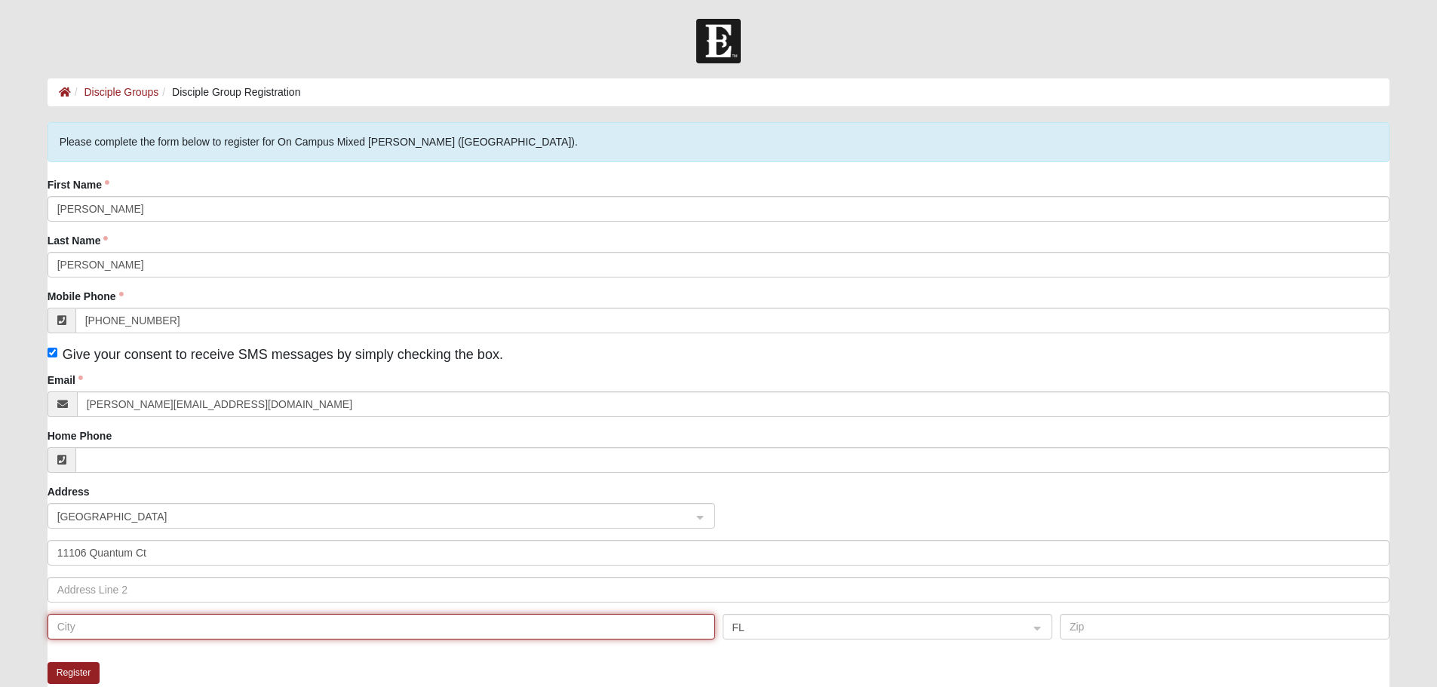
click at [119, 623] on input "text" at bounding box center [382, 627] width 668 height 26
type input "[GEOGRAPHIC_DATA]"
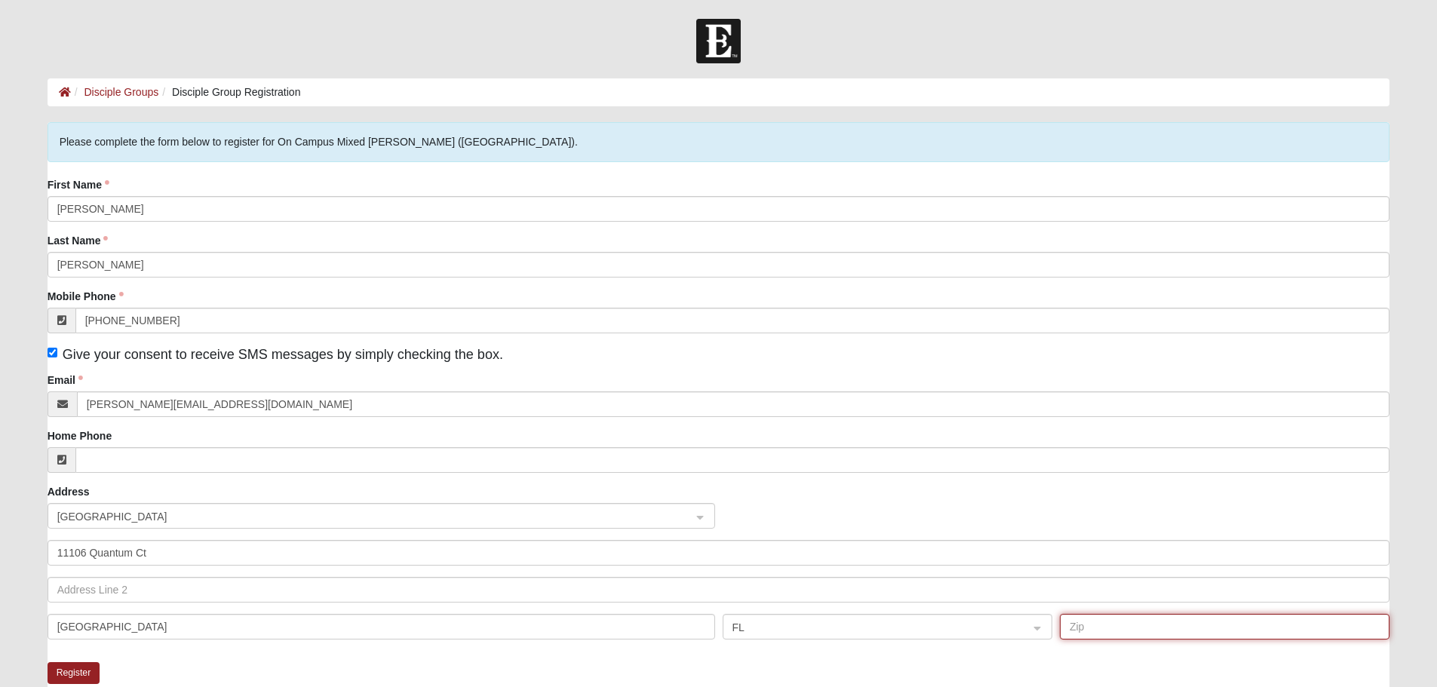
click at [1098, 618] on input "text" at bounding box center [1225, 627] width 330 height 26
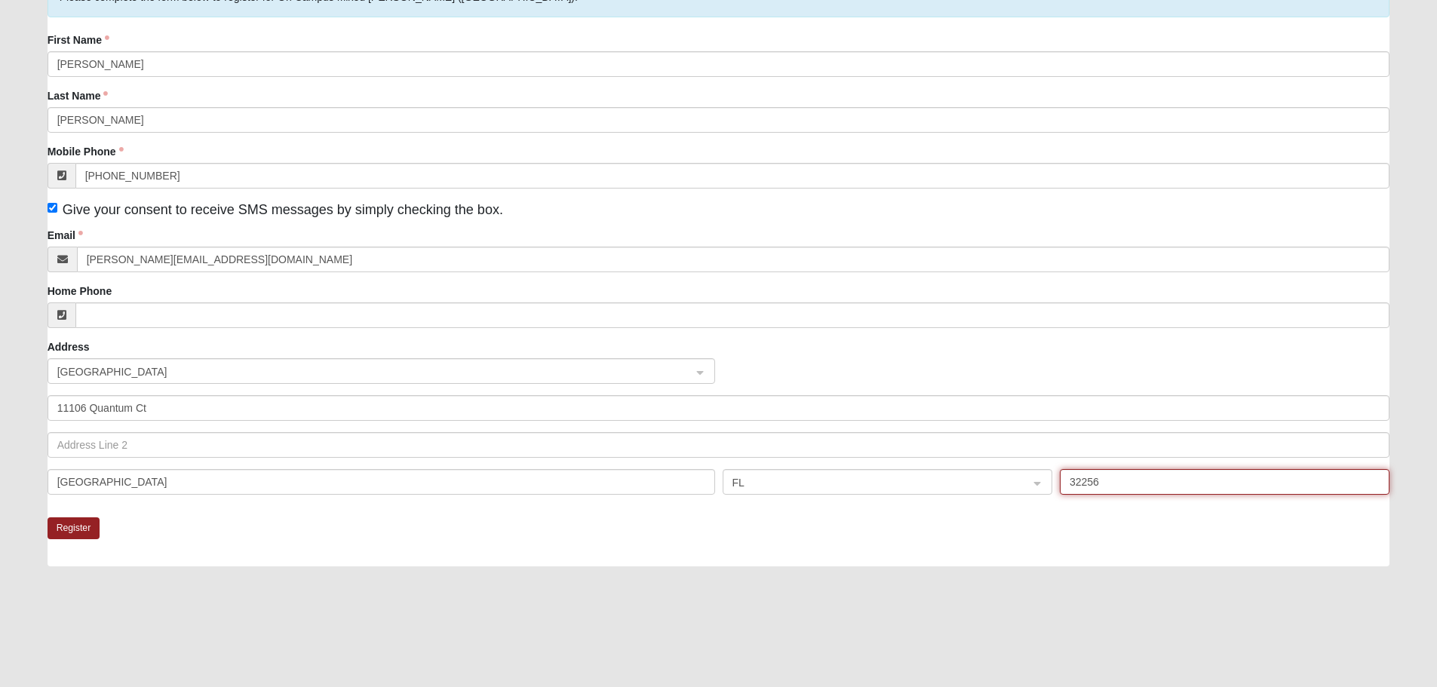
scroll to position [151, 0]
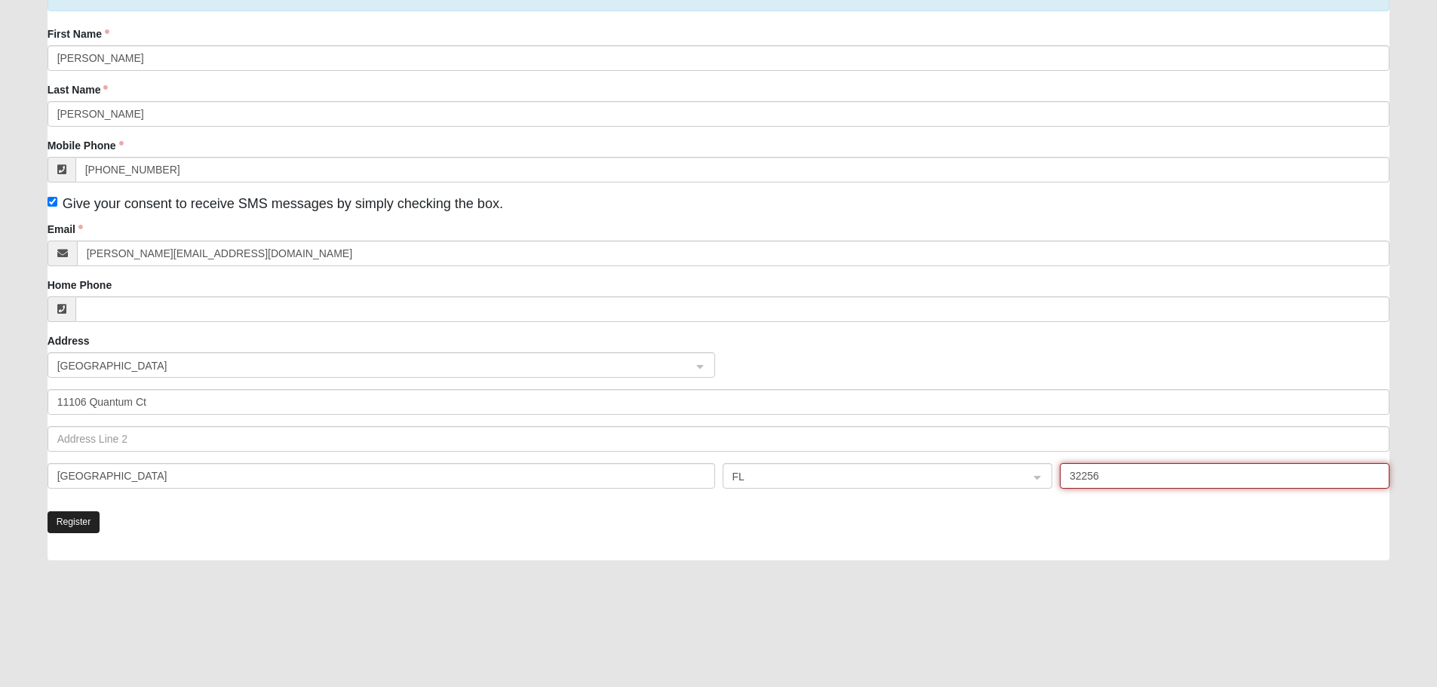
type input "32256"
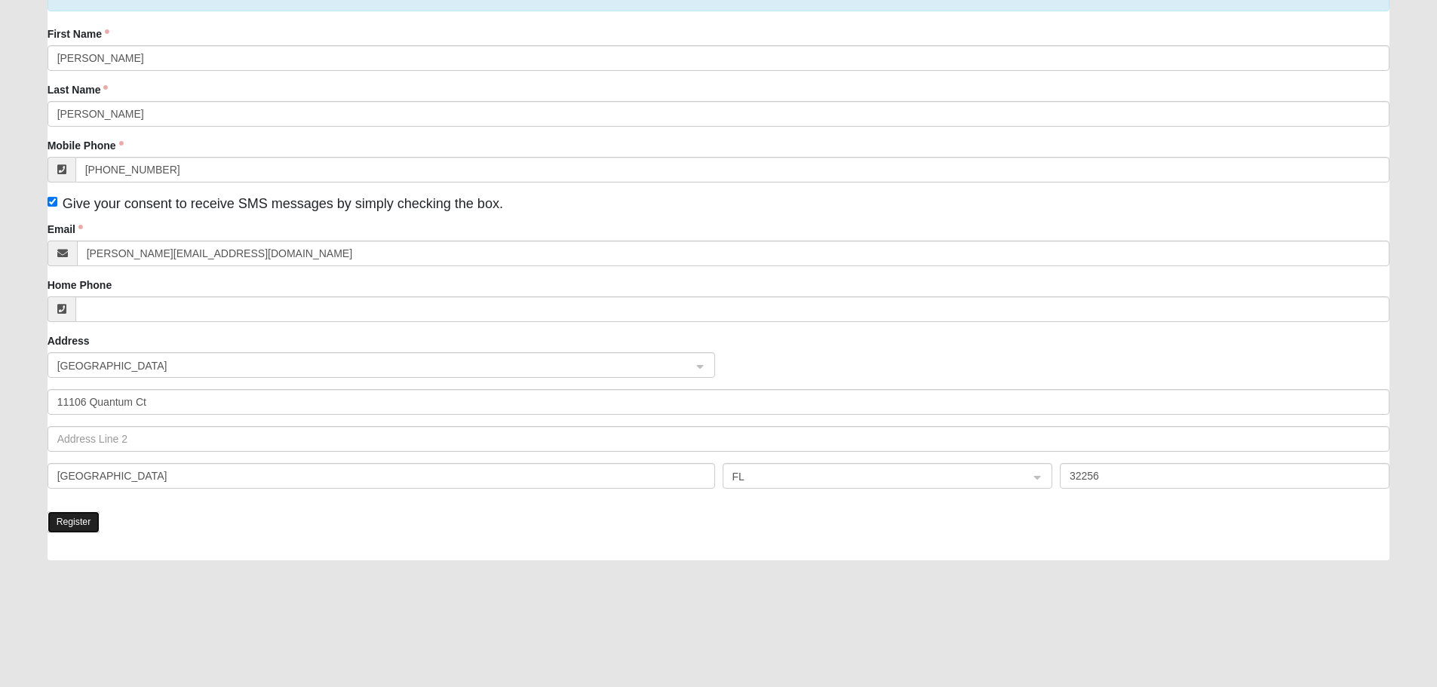
click at [75, 520] on button "Register" at bounding box center [74, 523] width 53 height 22
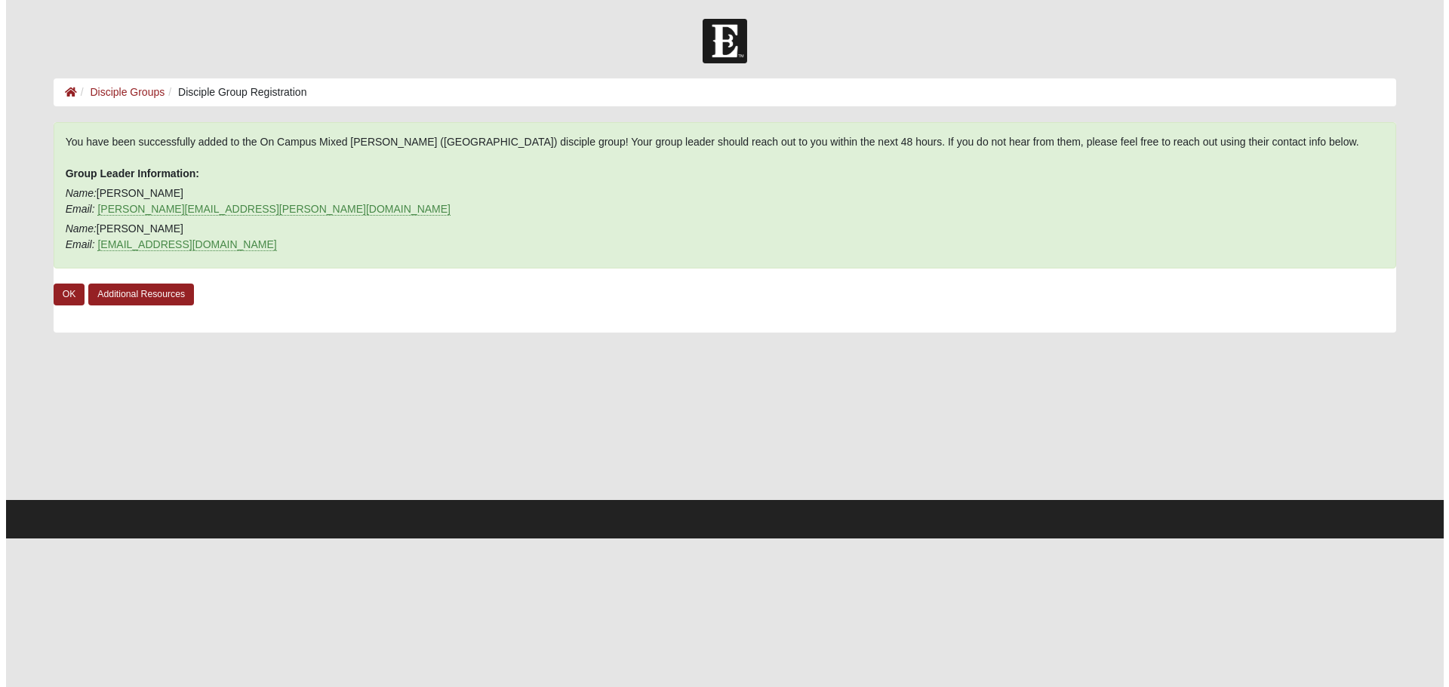
scroll to position [0, 0]
click at [61, 299] on link "OK" at bounding box center [64, 295] width 32 height 22
